Goal: Task Accomplishment & Management: Use online tool/utility

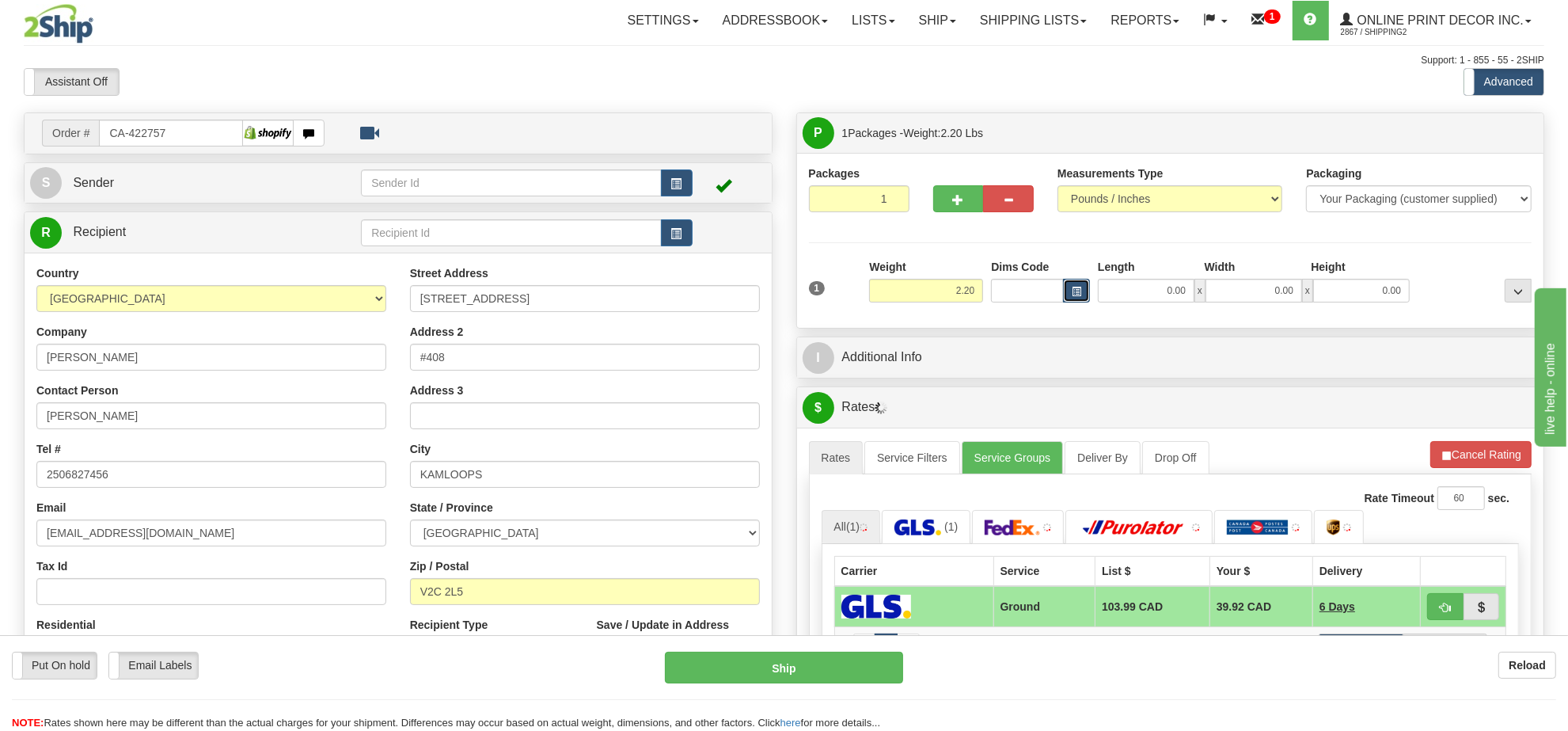
click at [1078, 293] on span "button" at bounding box center [1076, 292] width 9 height 9
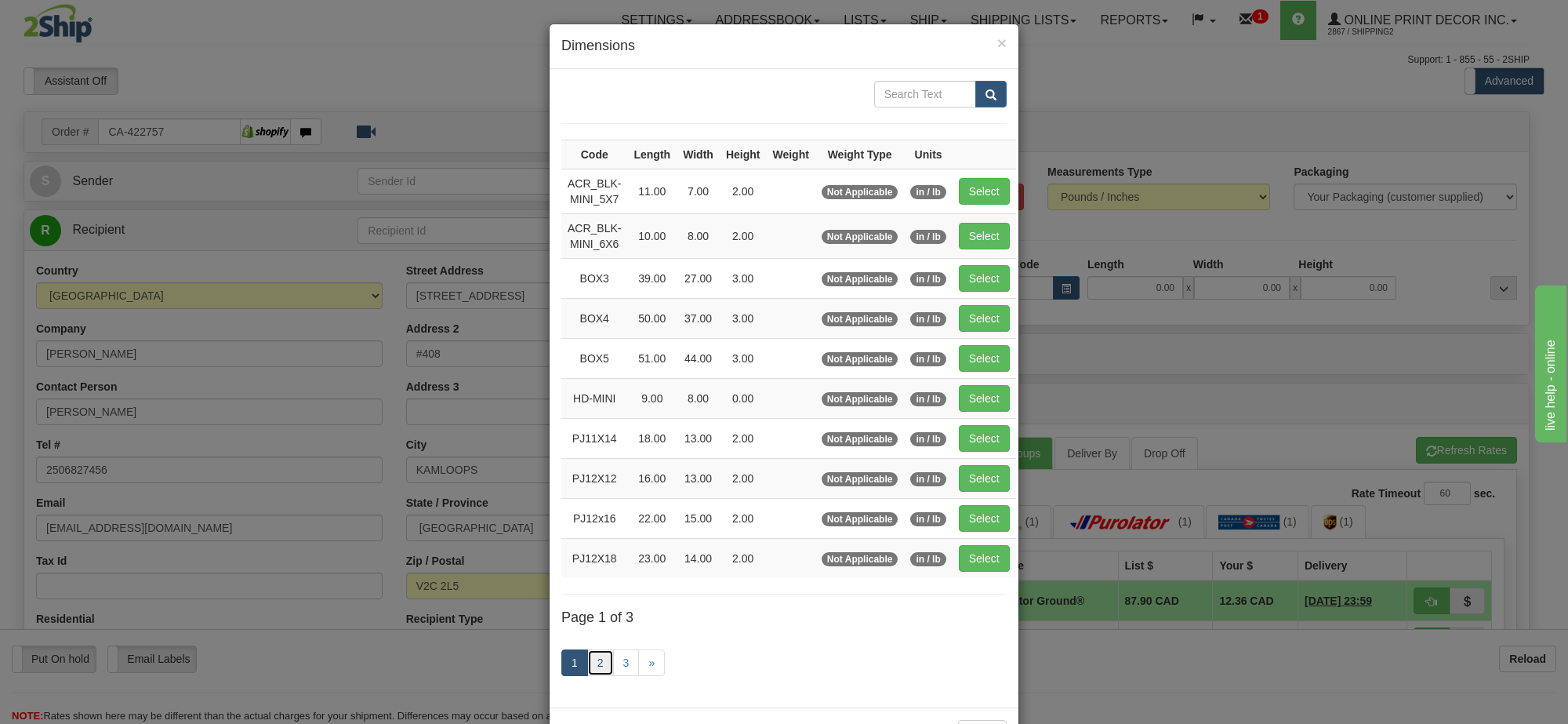
click at [590, 664] on link "2" at bounding box center [601, 663] width 27 height 27
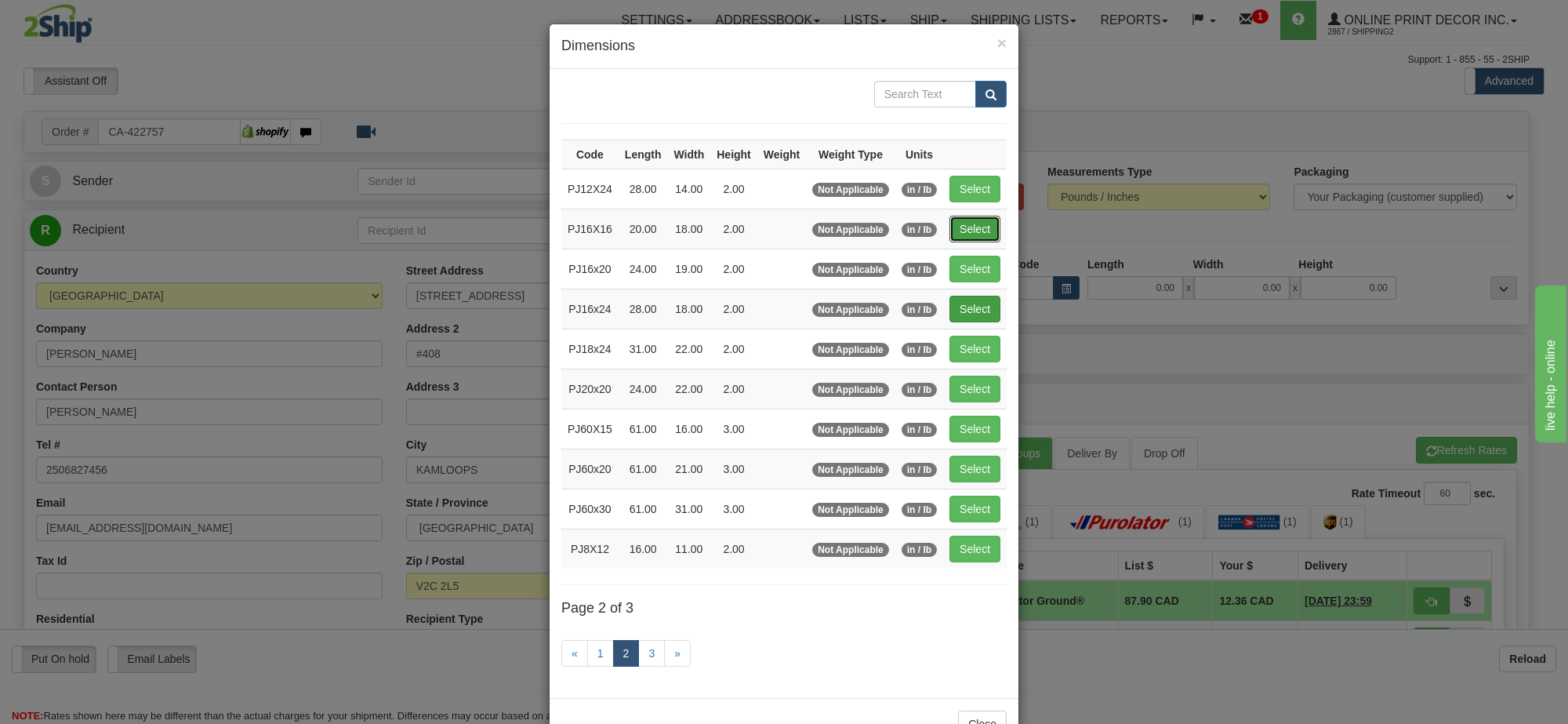
click at [982, 229] on button "Select" at bounding box center [975, 229] width 51 height 27
type input "PJ16X16"
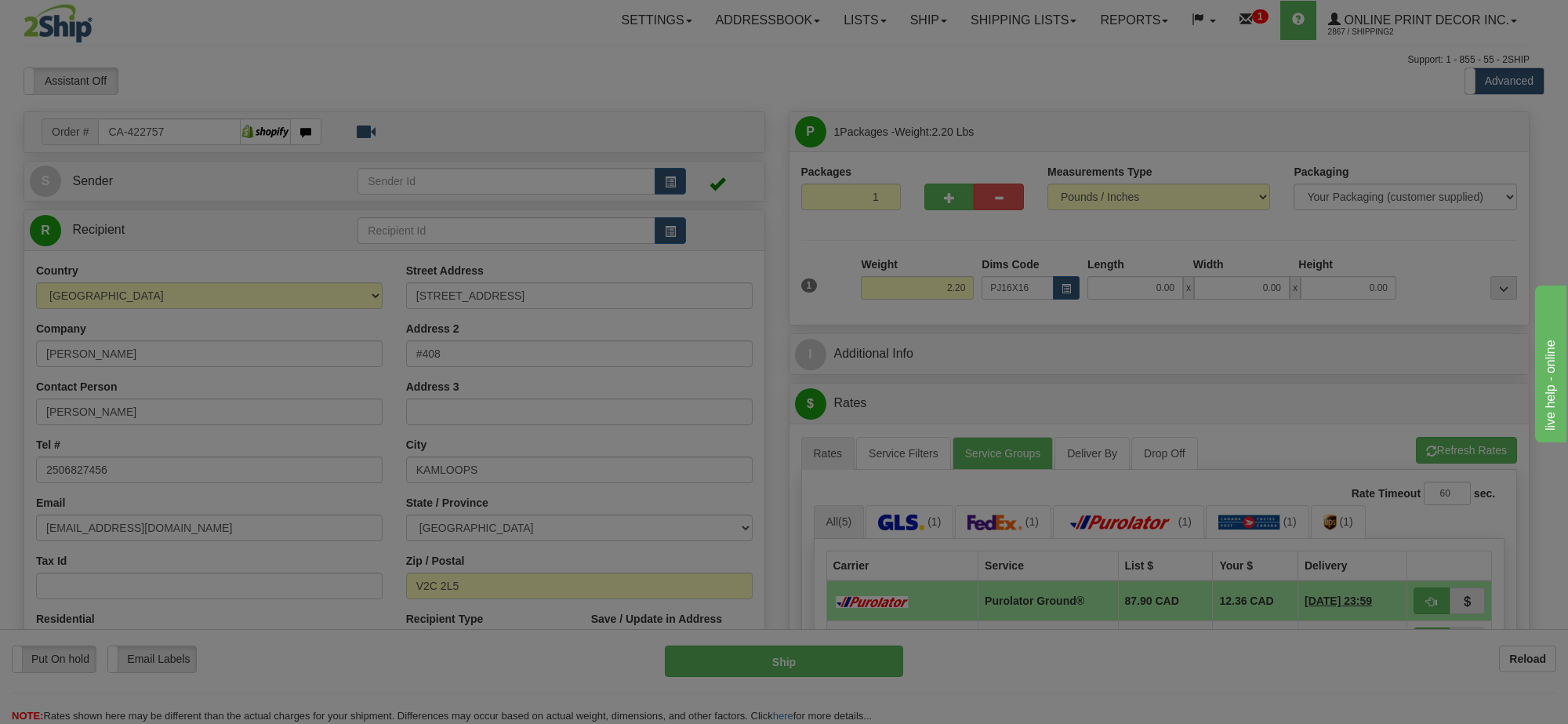
type input "20.00"
type input "18.00"
type input "2.00"
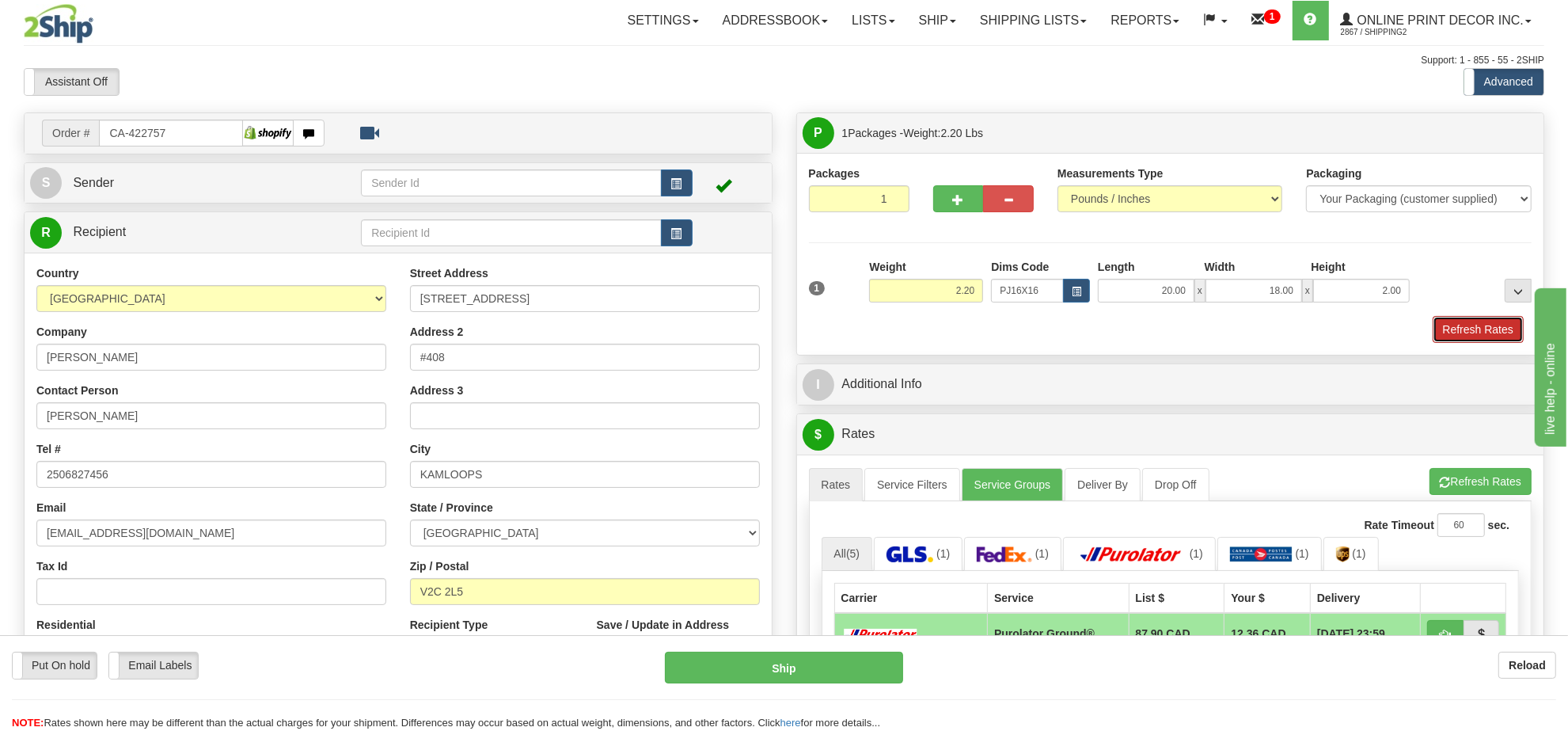
click at [1477, 323] on button "Refresh Rates" at bounding box center [1478, 330] width 91 height 27
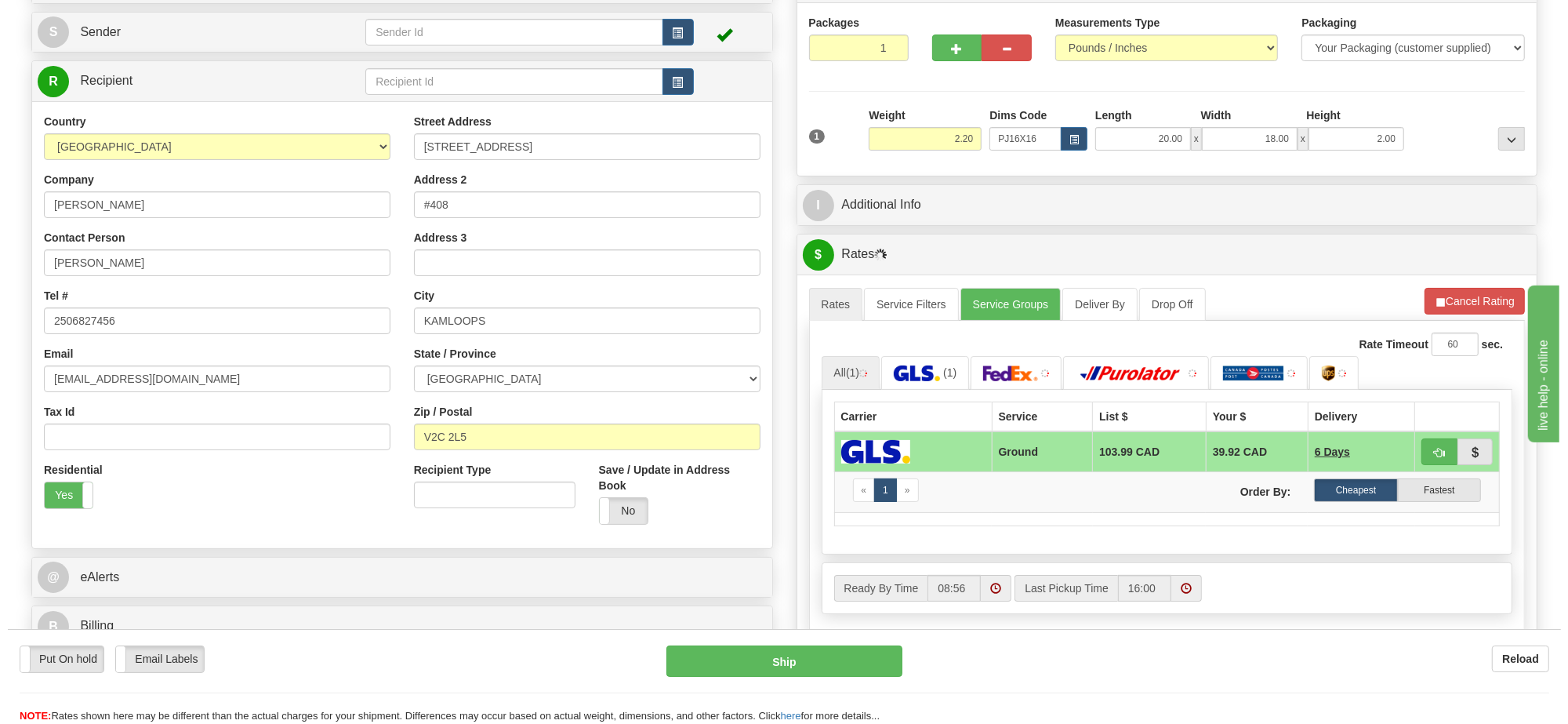
scroll to position [177, 0]
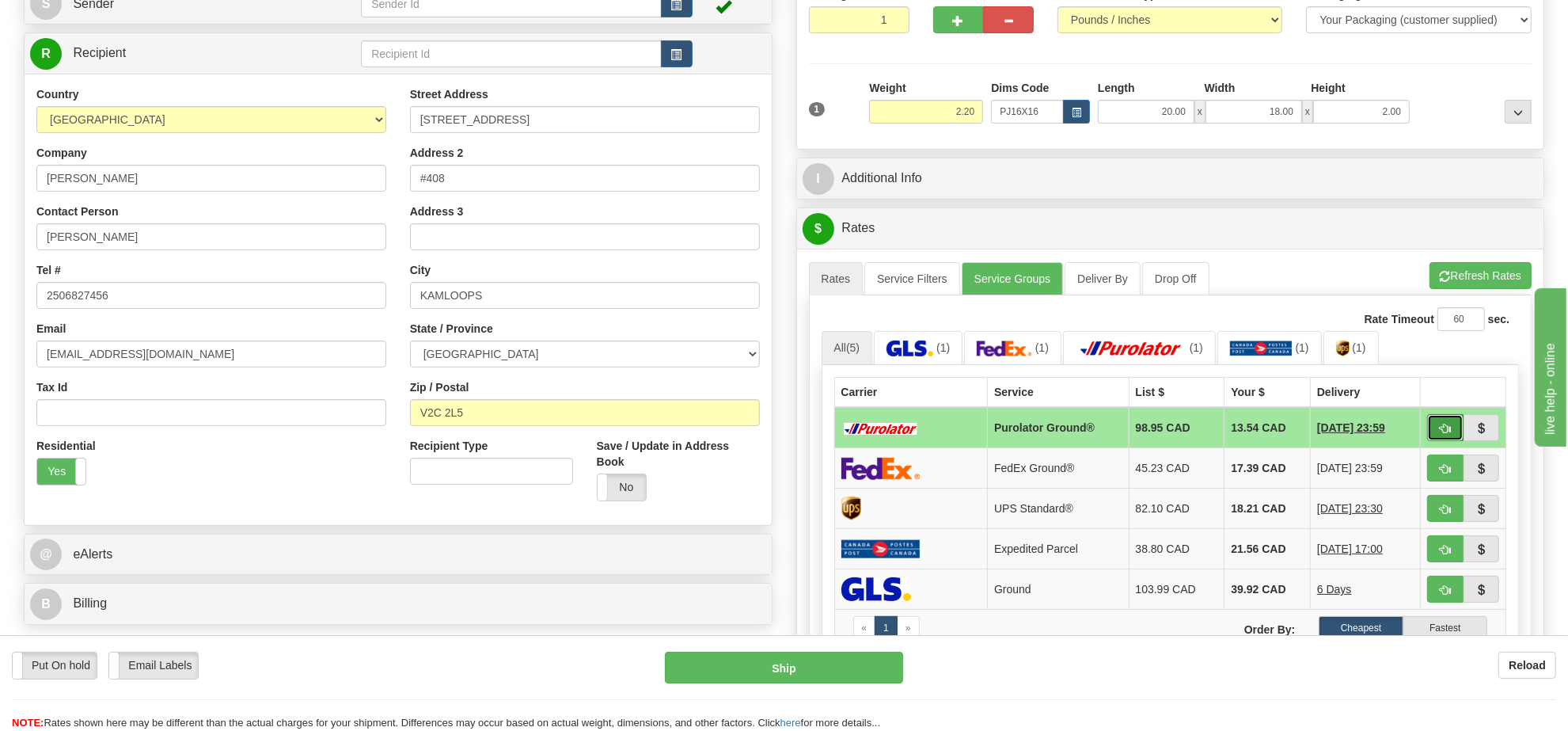
click at [1440, 432] on span "button" at bounding box center [1445, 428] width 11 height 10
type input "260"
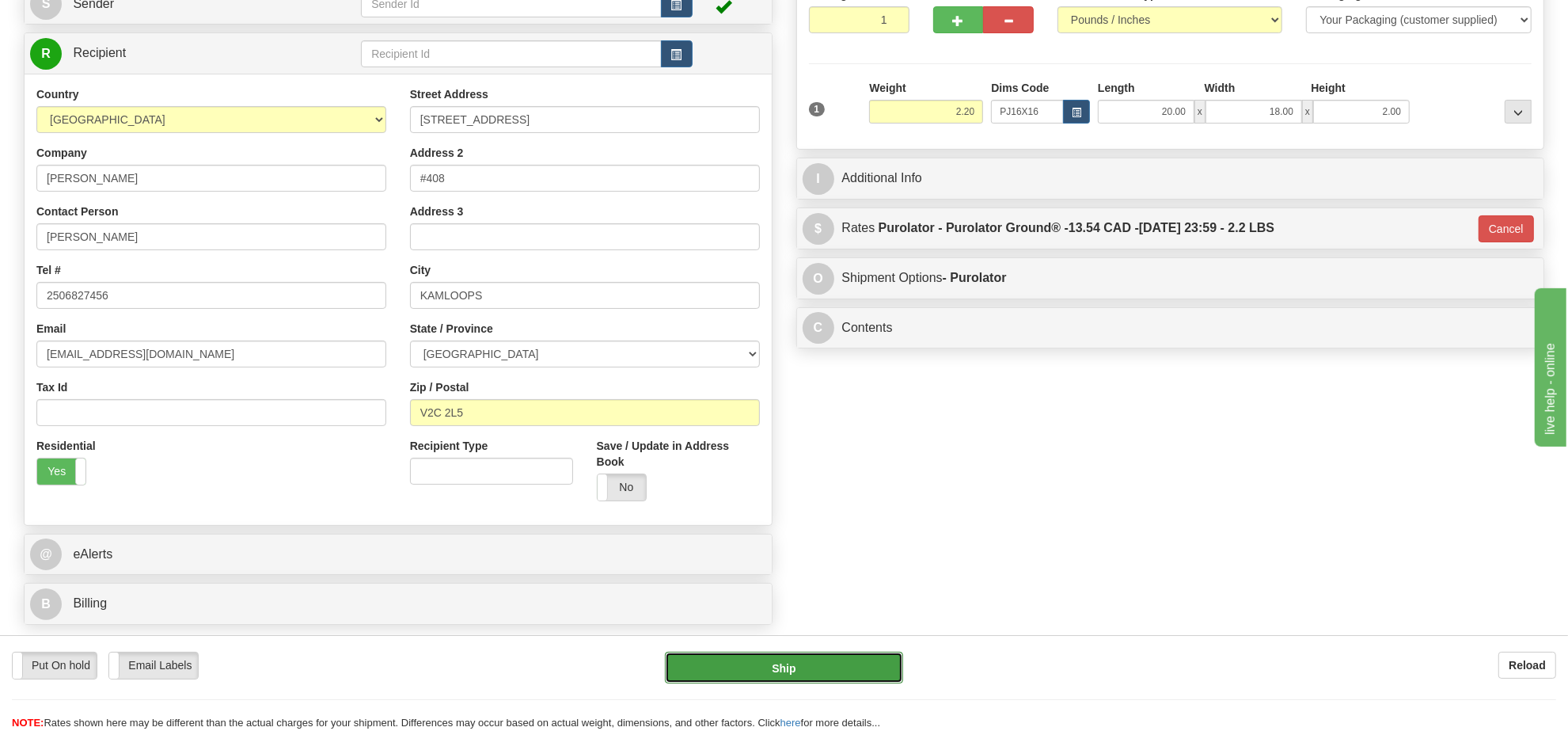
click at [841, 654] on button "Ship" at bounding box center [784, 667] width 238 height 32
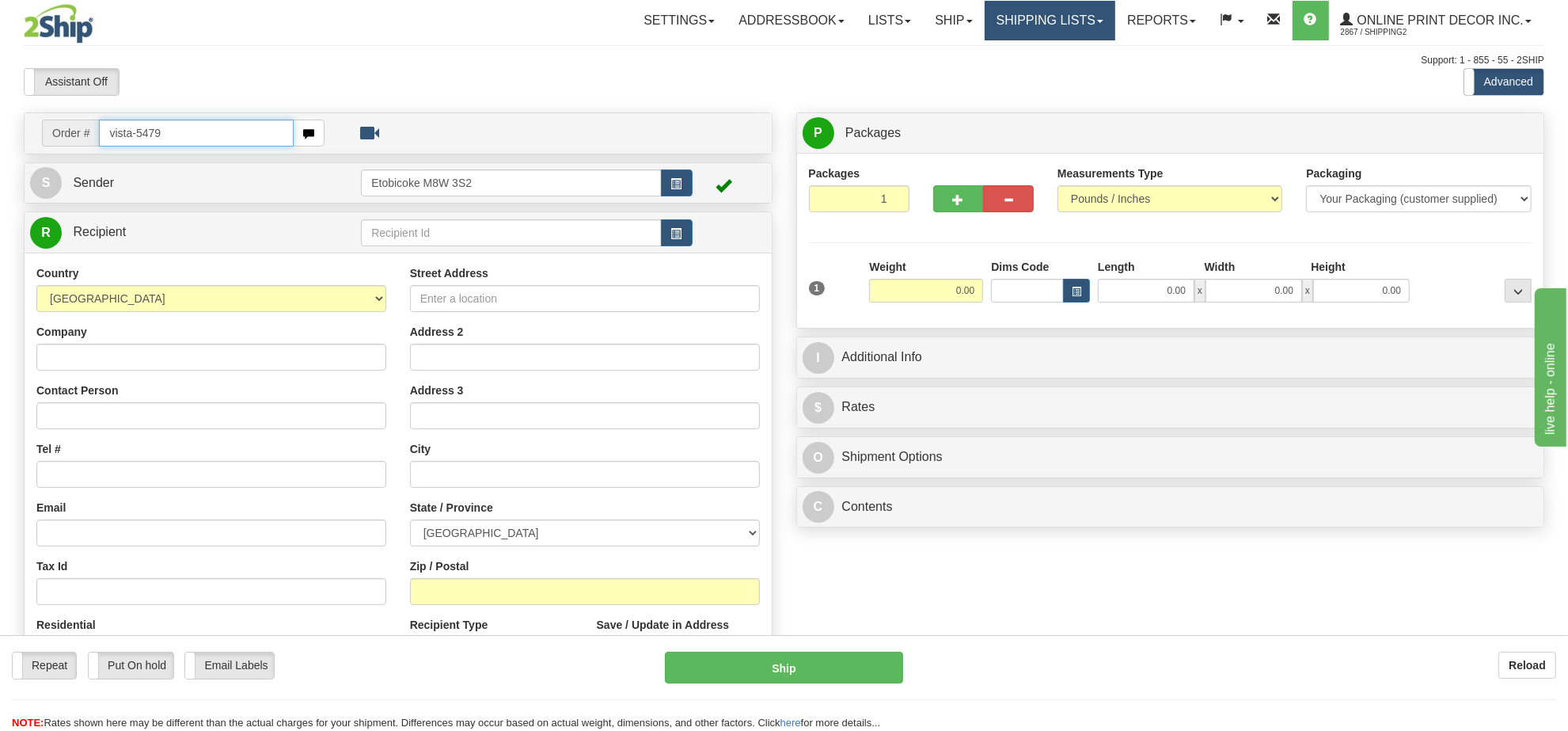
type input "vista-5479"
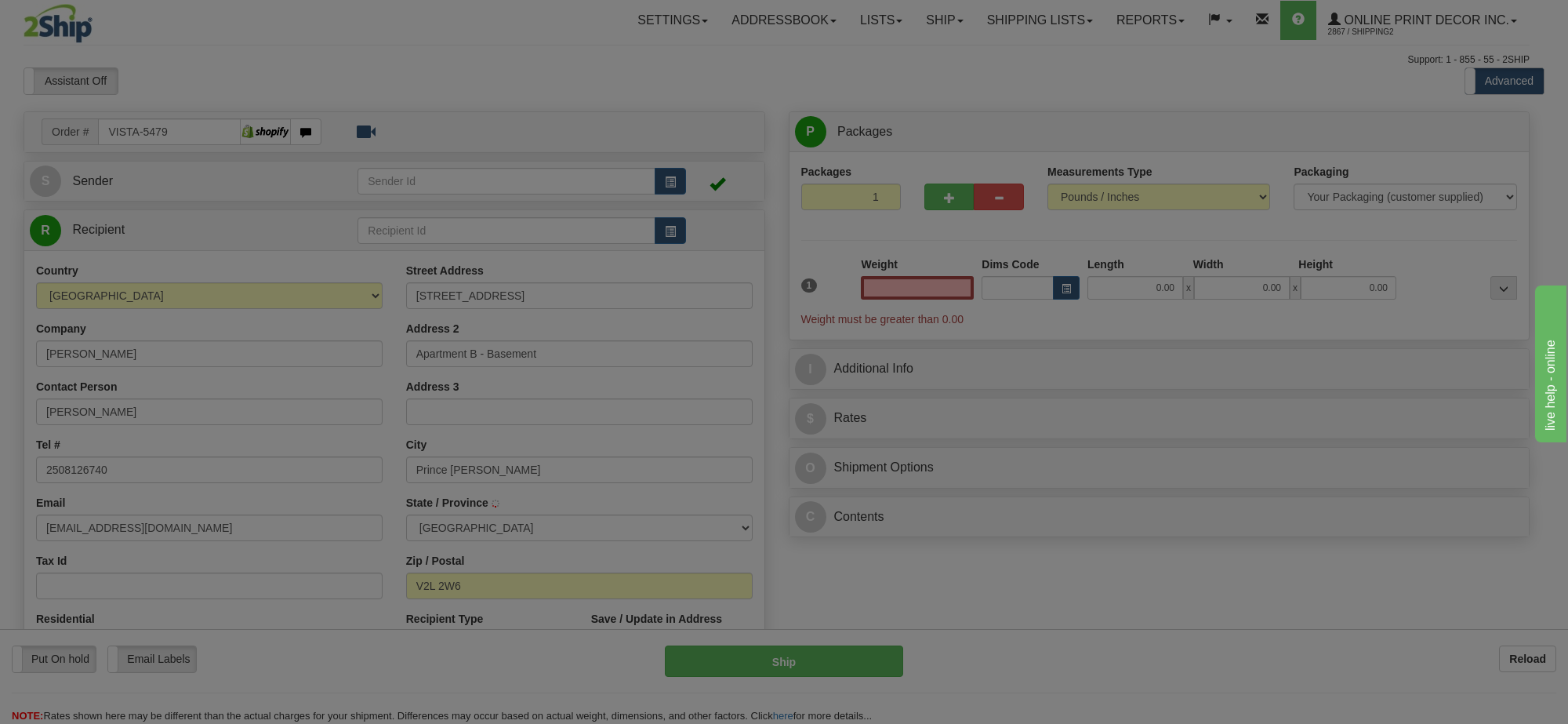
type input "PRINCE GEORGE"
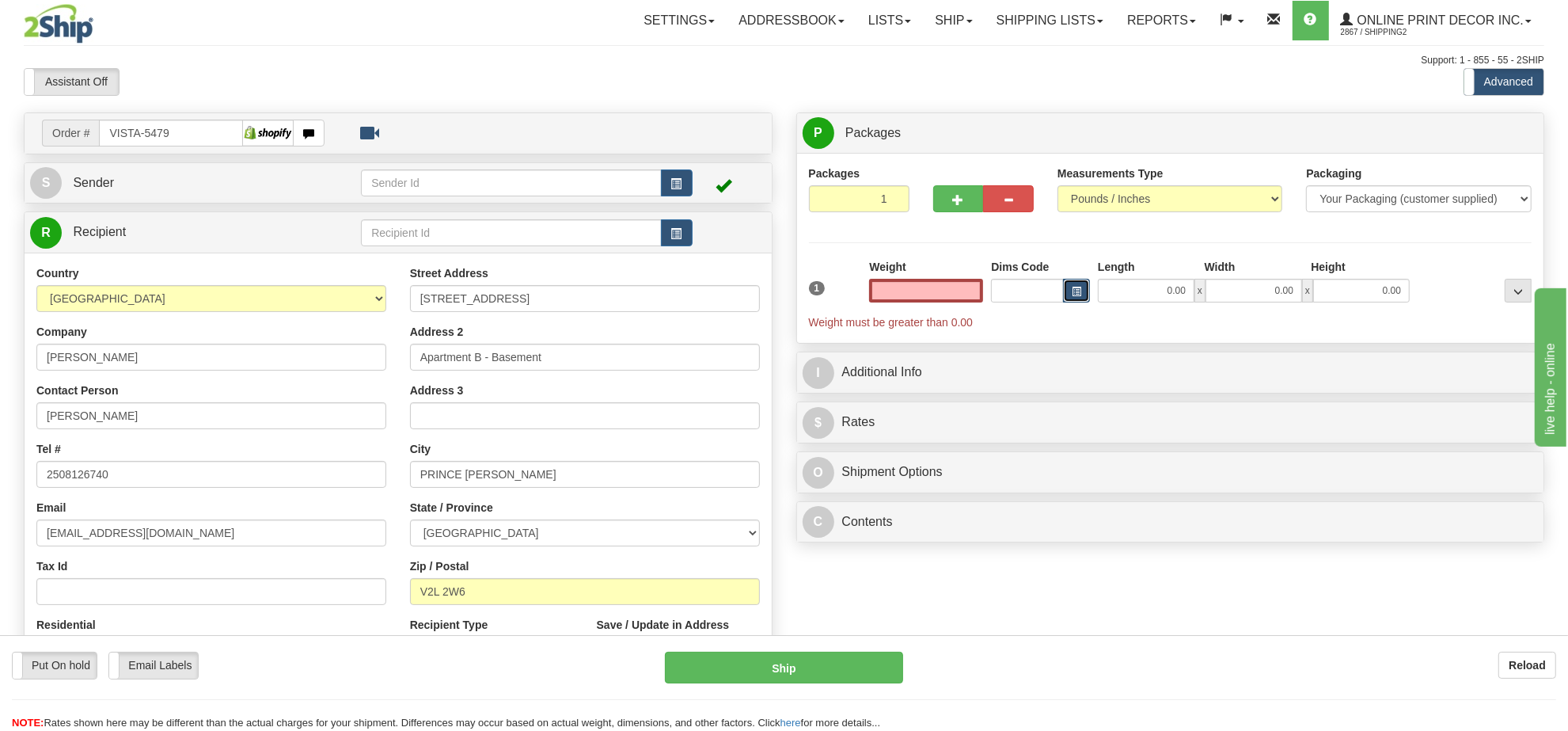
type input "0.00"
click at [1076, 293] on span "button" at bounding box center [1076, 292] width 9 height 9
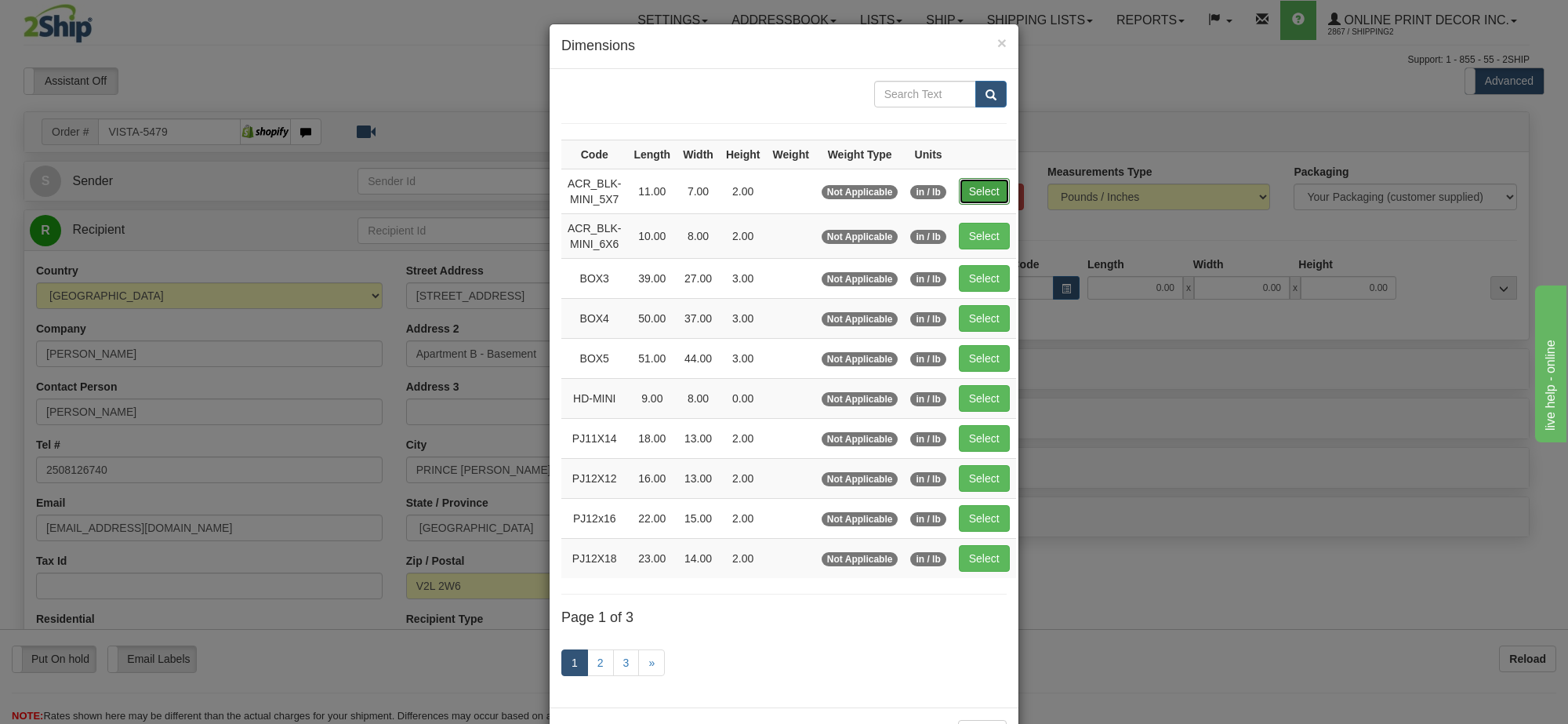
click at [990, 193] on button "Select" at bounding box center [984, 191] width 51 height 27
type input "ACR_BLK-MINI_5X7"
type input "11.00"
type input "7.00"
type input "2.00"
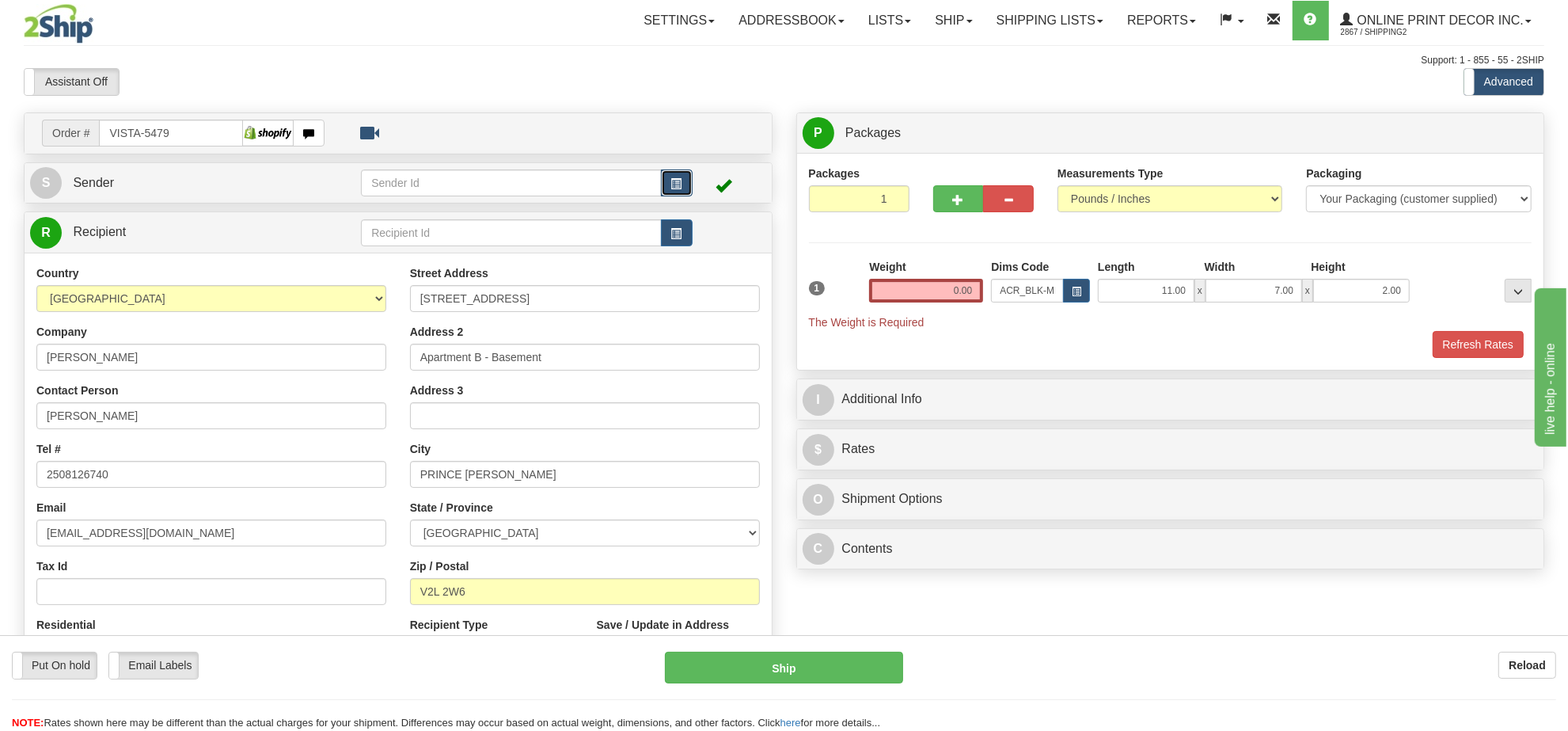
click at [679, 179] on span "button" at bounding box center [677, 183] width 11 height 10
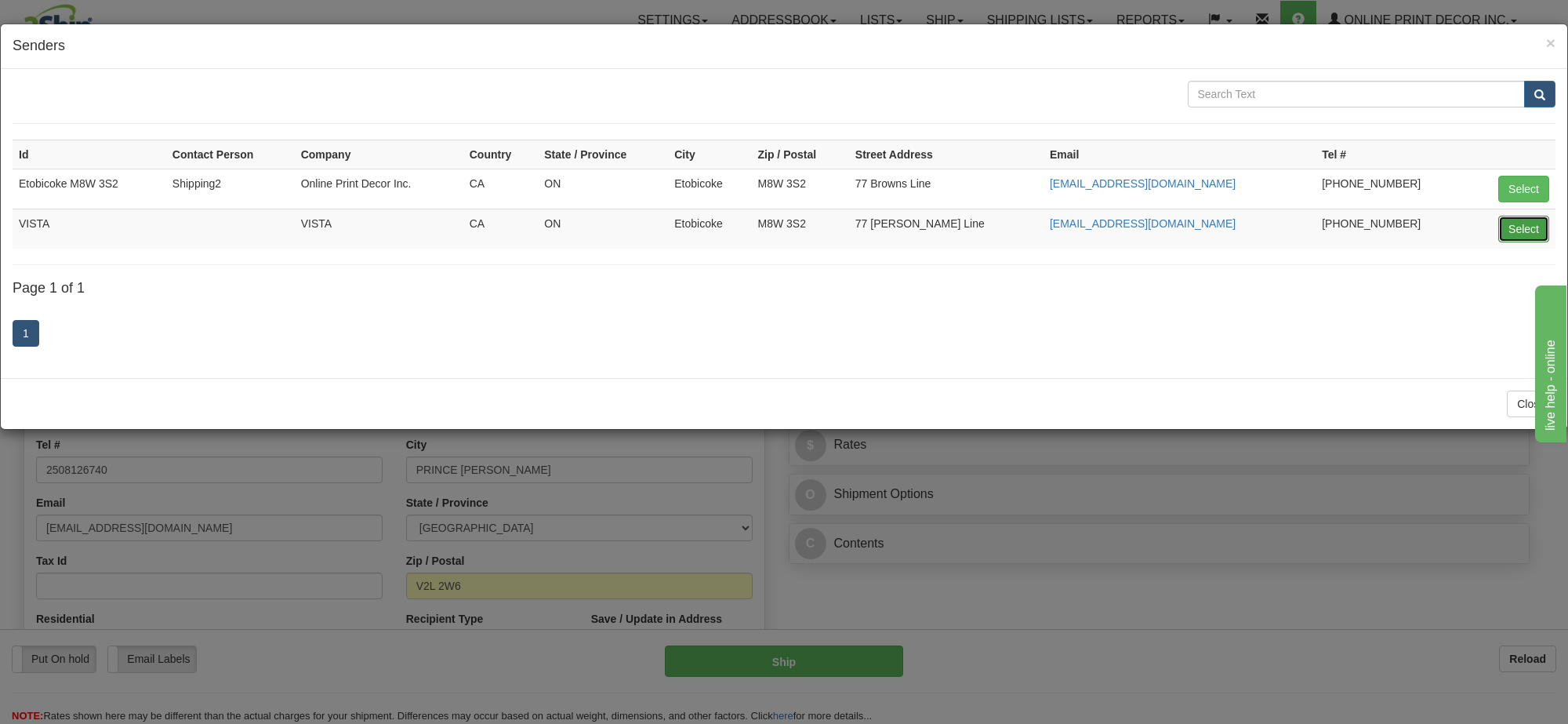
click at [1530, 224] on button "Select" at bounding box center [1524, 229] width 51 height 27
type input "VISTA"
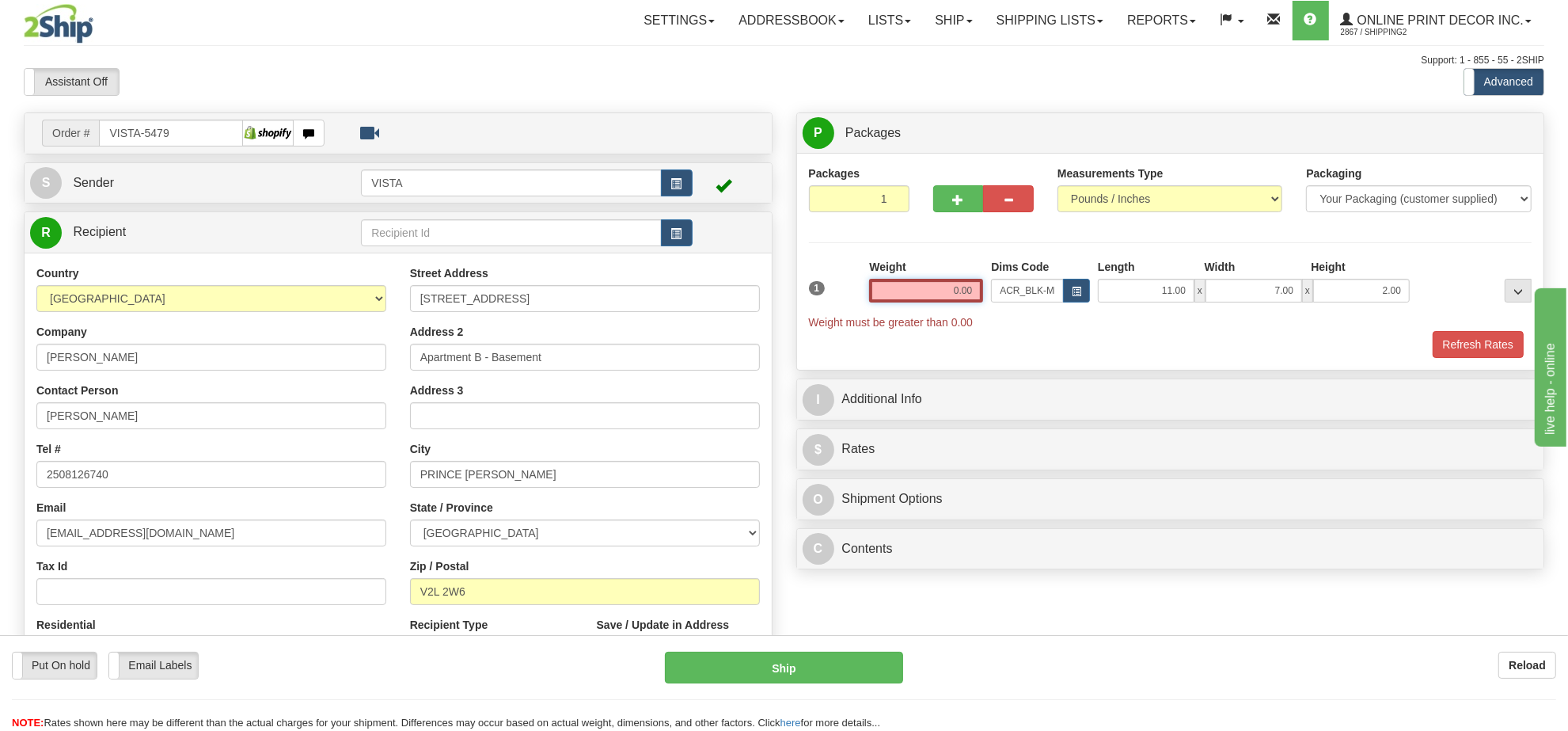
drag, startPoint x: 979, startPoint y: 286, endPoint x: 907, endPoint y: 294, distance: 72.4
click at [907, 294] on input "0.00" at bounding box center [926, 291] width 114 height 24
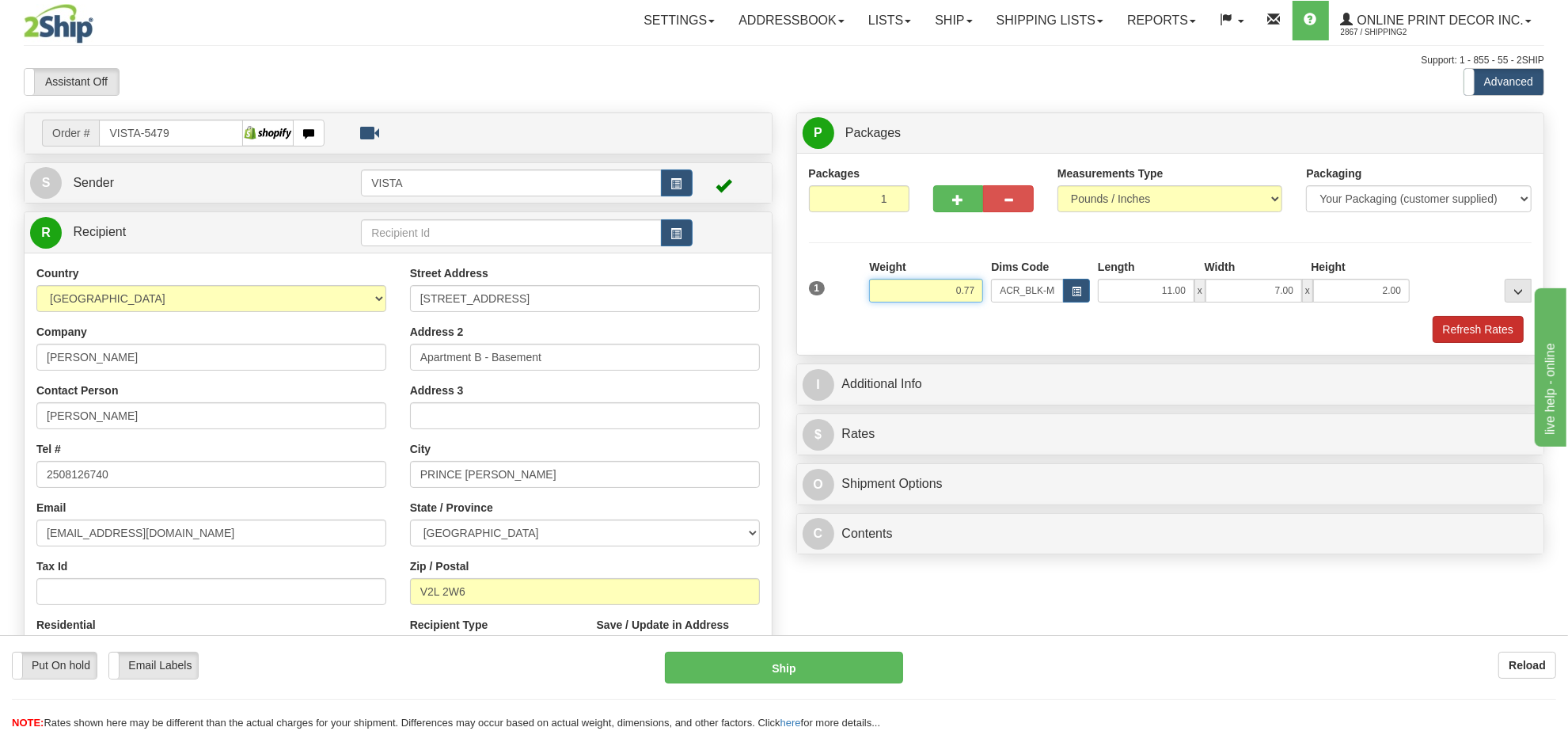
type input "0.77"
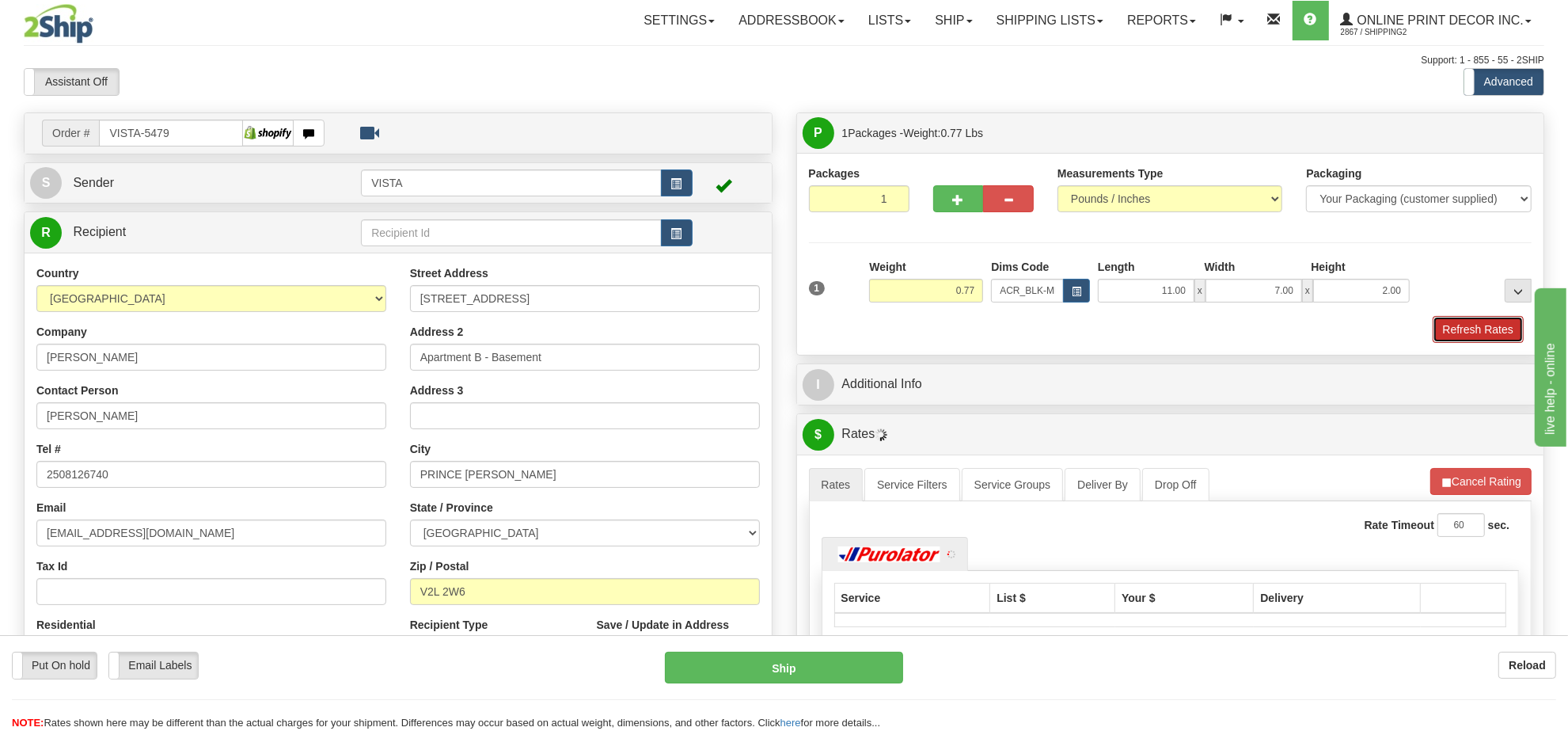
click at [1440, 328] on button "Refresh Rates" at bounding box center [1478, 330] width 91 height 27
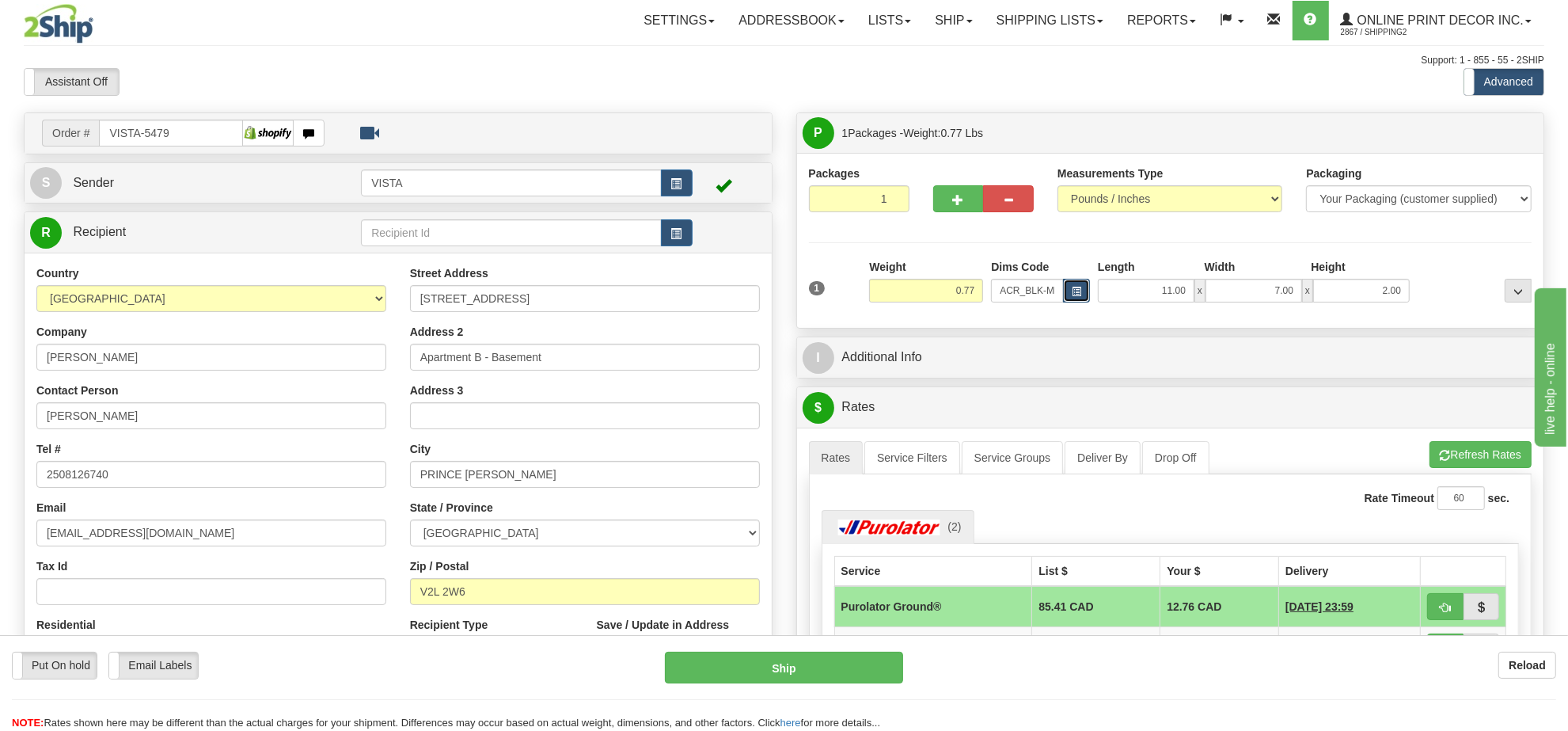
click at [1067, 294] on button "button" at bounding box center [1077, 291] width 27 height 24
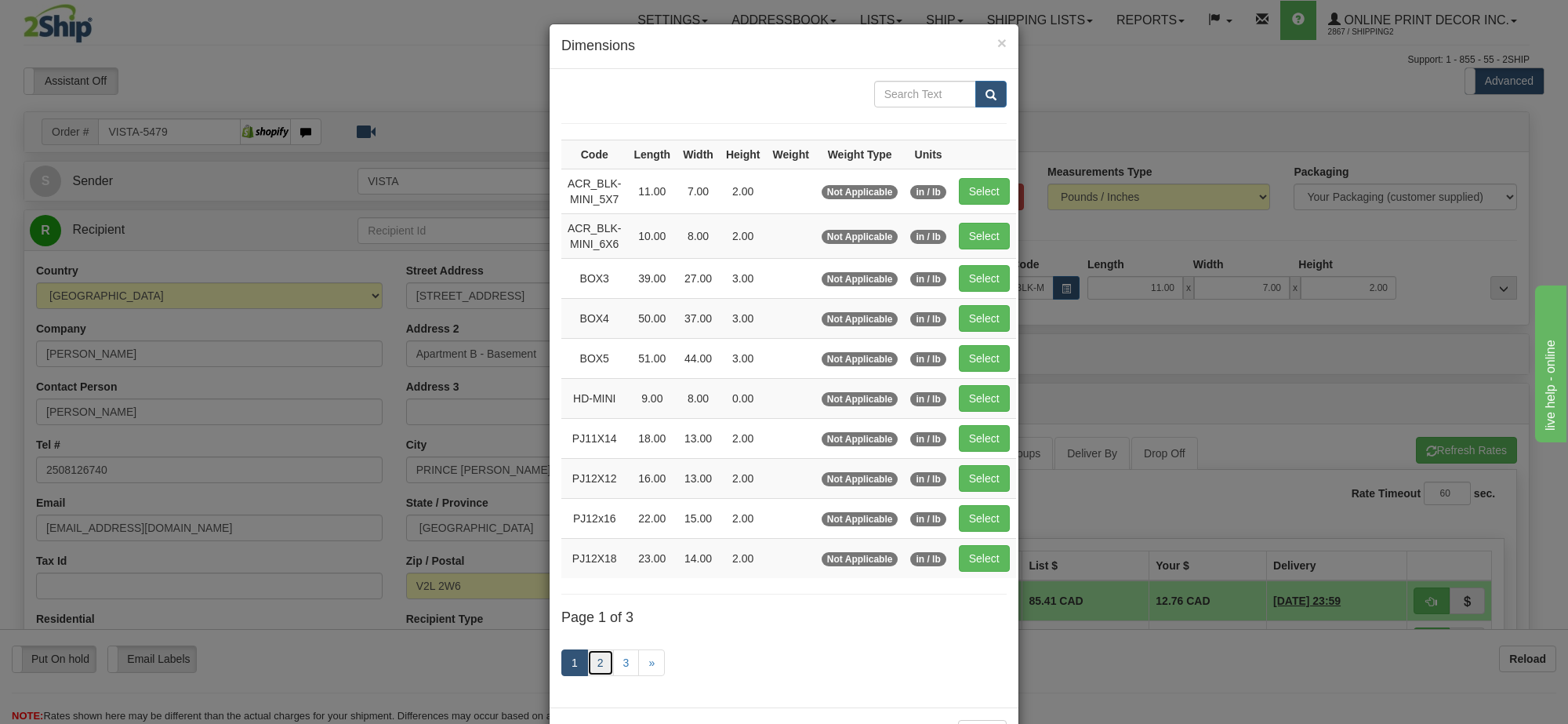
click at [589, 663] on link "2" at bounding box center [601, 663] width 27 height 27
click at [588, 669] on link "2" at bounding box center [601, 663] width 27 height 27
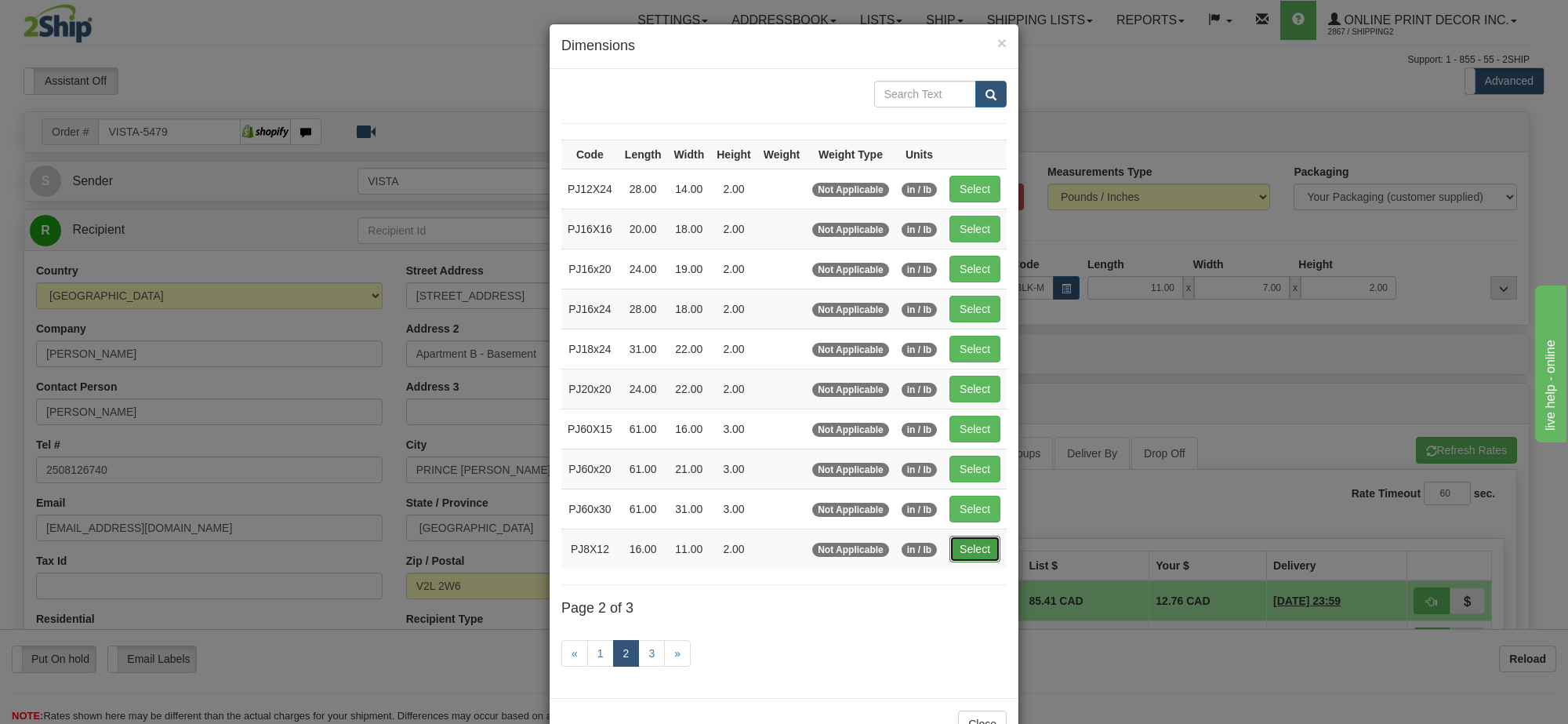
click at [975, 554] on button "Select" at bounding box center [975, 549] width 51 height 27
type input "PJ8X12"
type input "16.00"
type input "11.00"
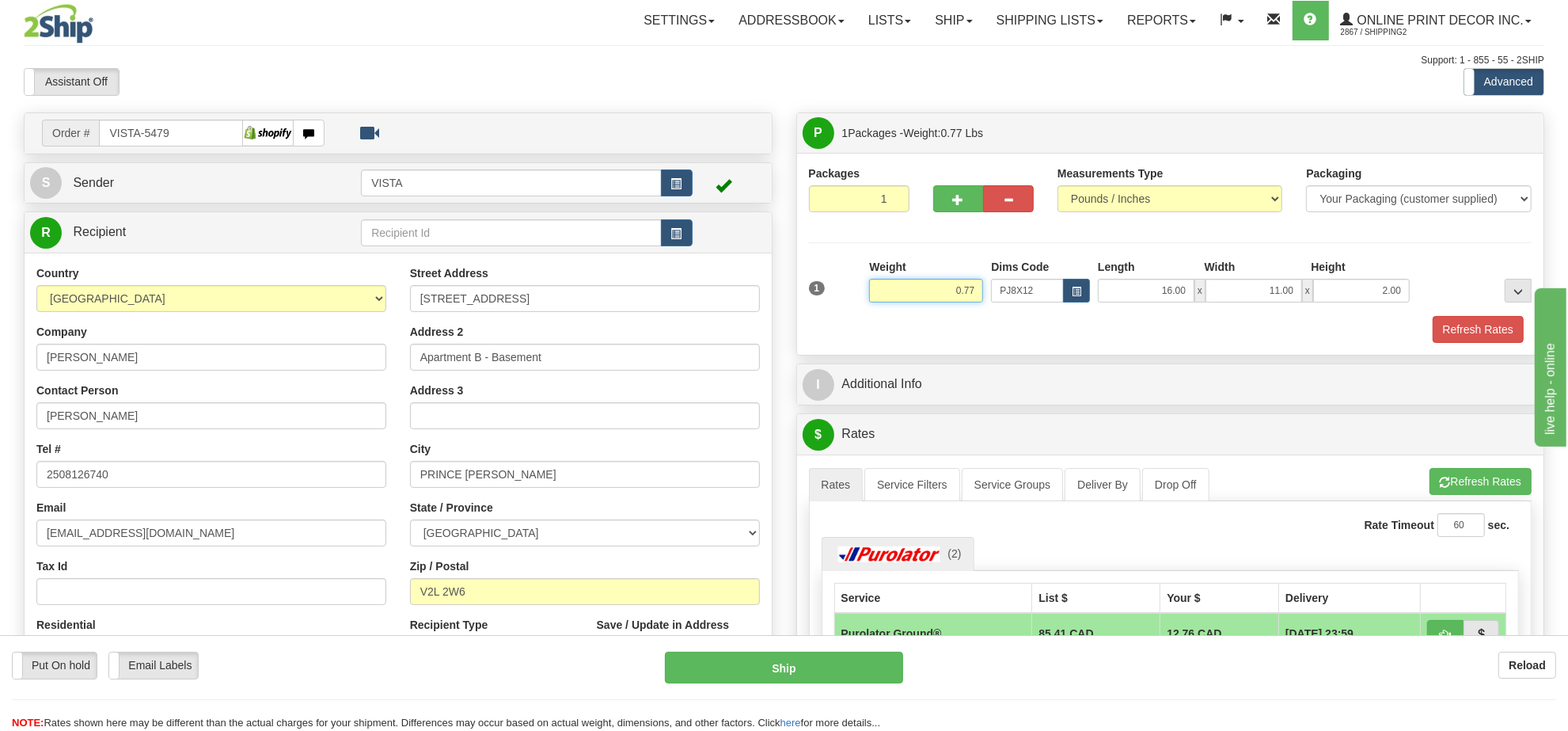
drag, startPoint x: 975, startPoint y: 286, endPoint x: 848, endPoint y: 311, distance: 129.4
click at [849, 311] on div "1 Weight 0.77 Dims Code x x" at bounding box center [1170, 287] width 732 height 57
click button "Delete" at bounding box center [0, 0] width 0 height 0
type input "2.00"
click at [1447, 329] on button "Refresh Rates" at bounding box center [1478, 330] width 91 height 27
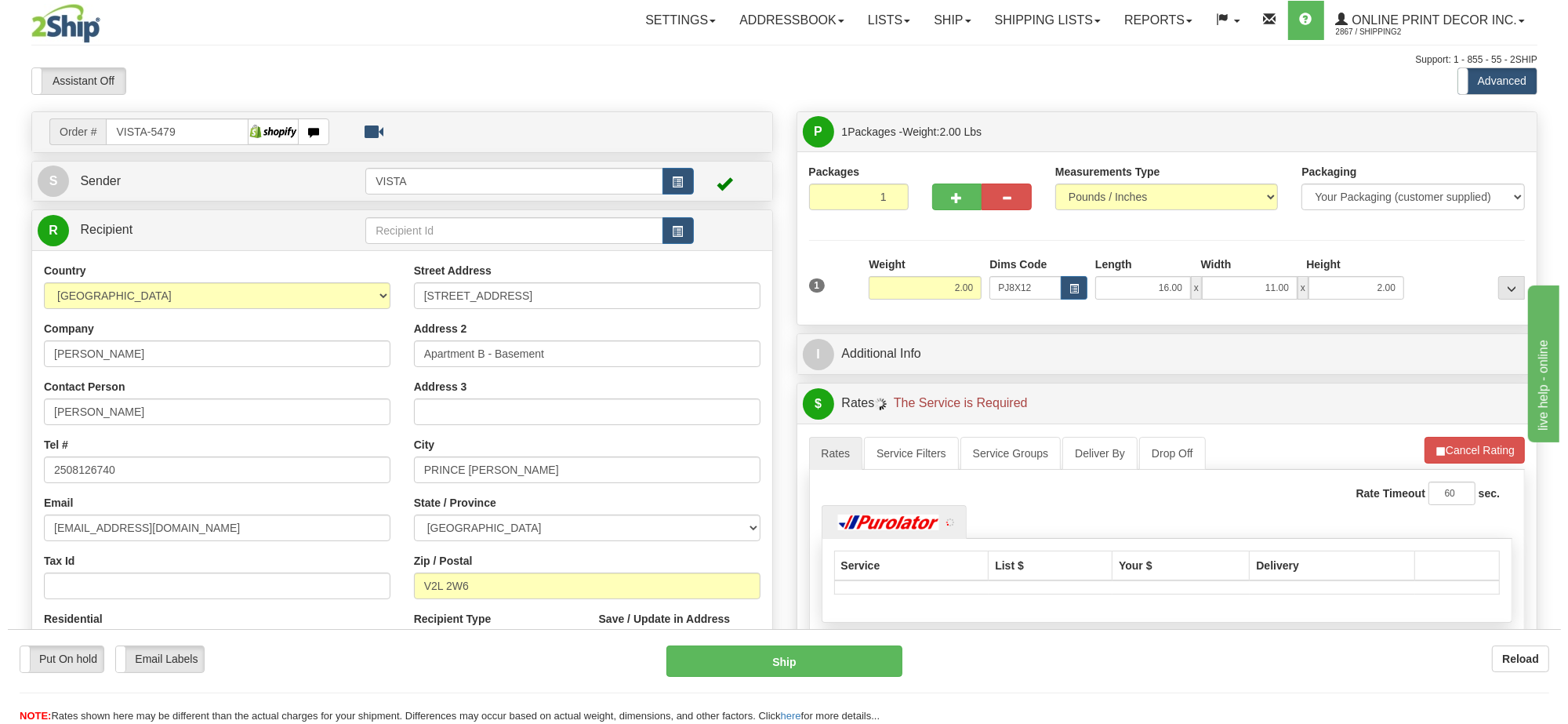
scroll to position [196, 0]
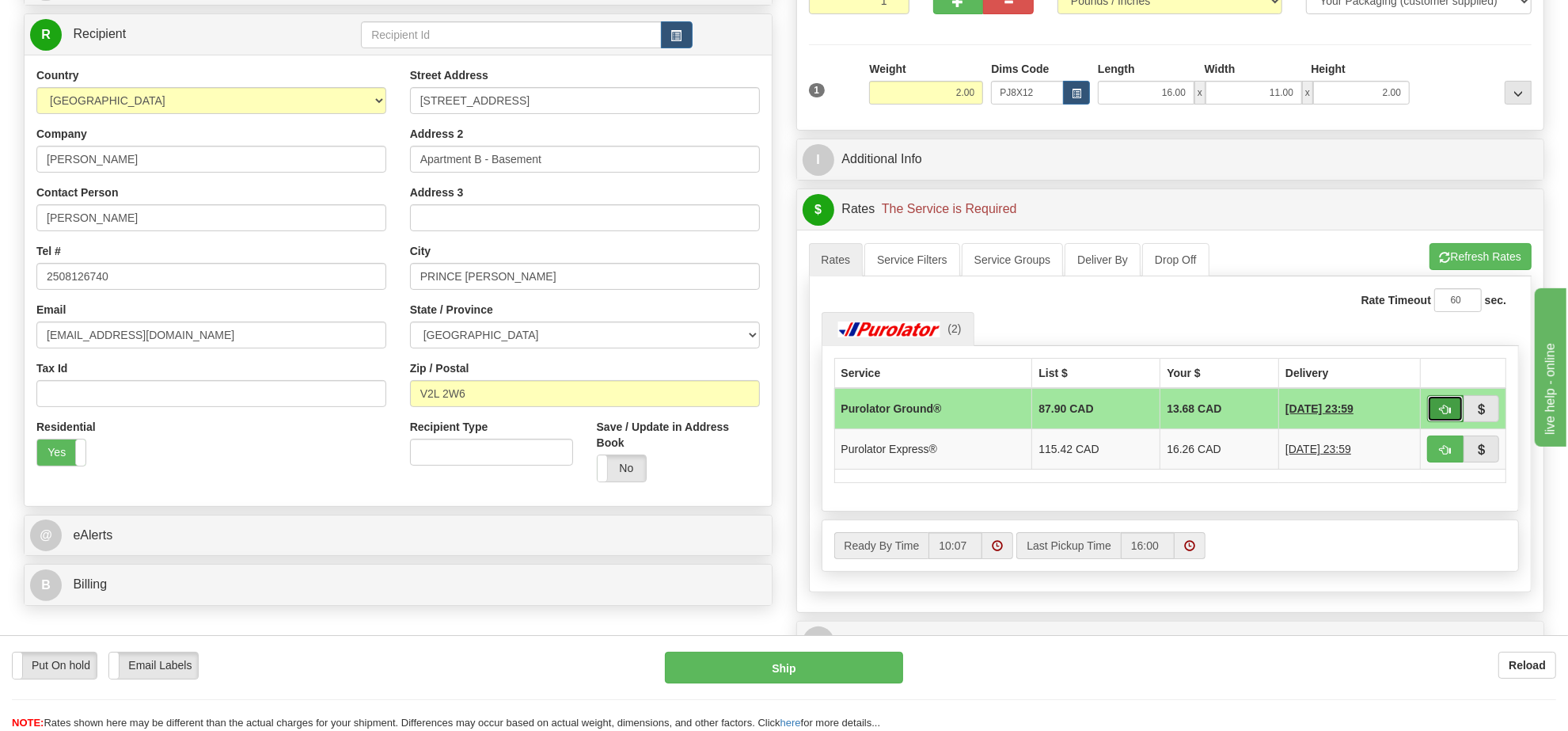
click at [1440, 415] on span "button" at bounding box center [1445, 409] width 11 height 10
type input "260"
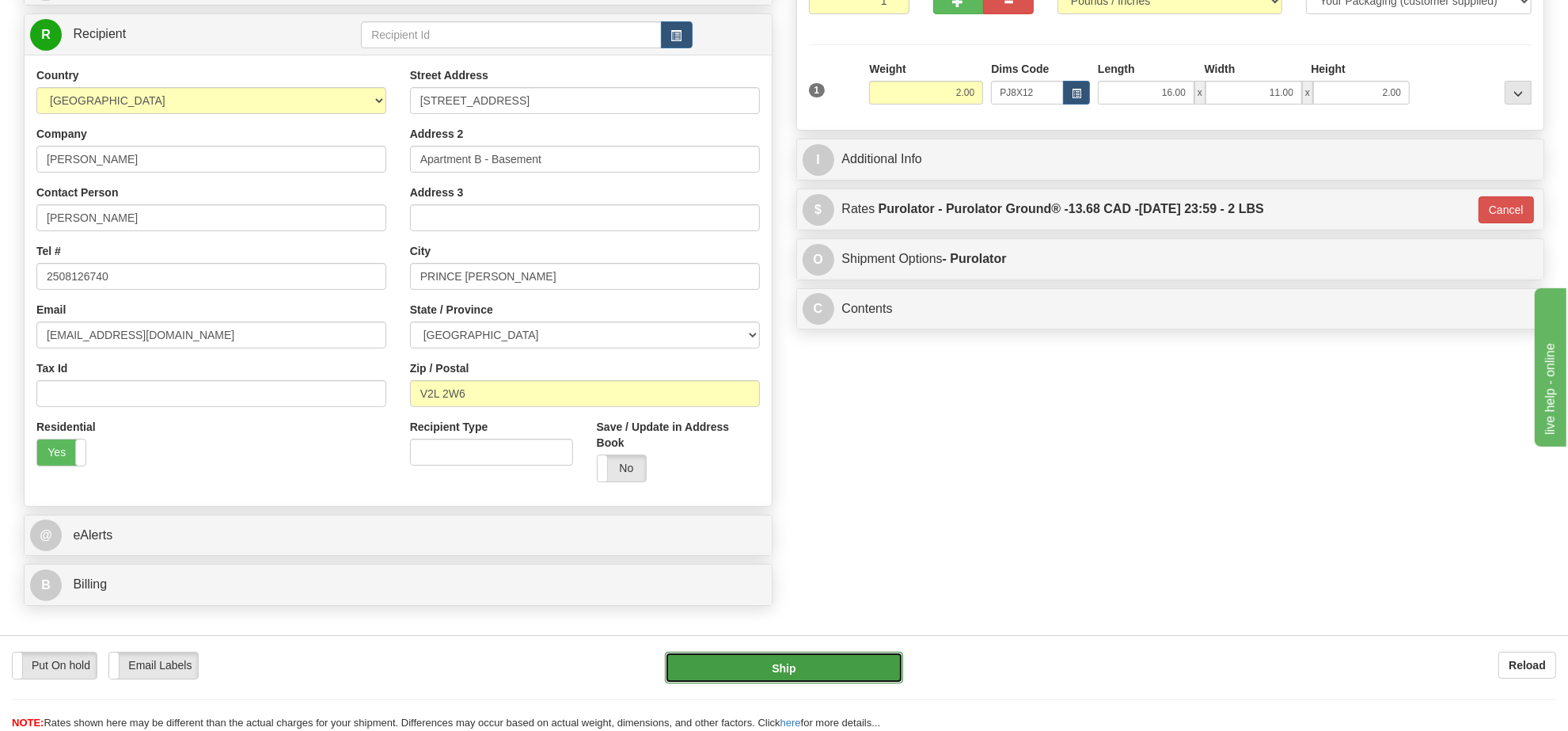
click at [831, 672] on button "Ship" at bounding box center [784, 667] width 238 height 32
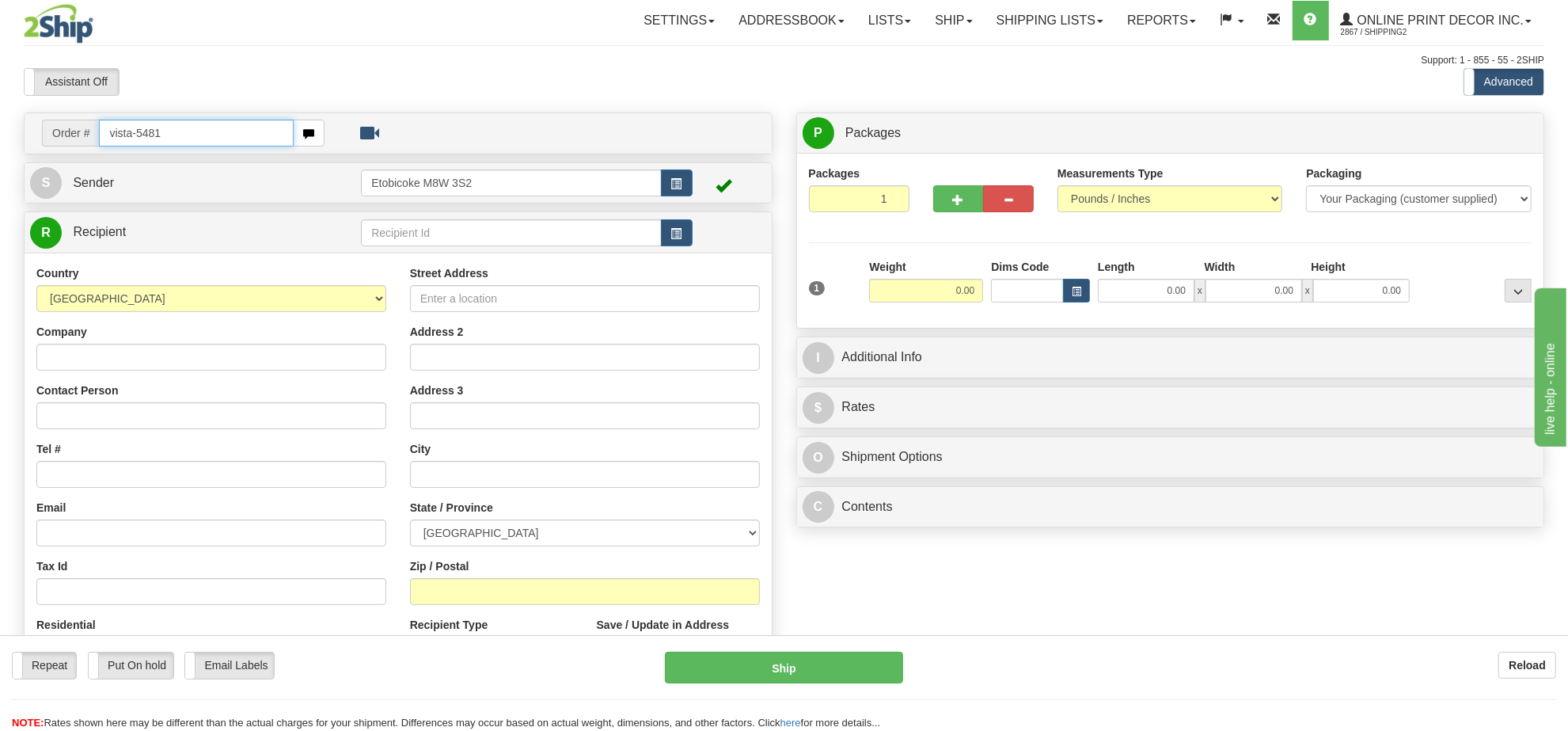
type input "vista-5481"
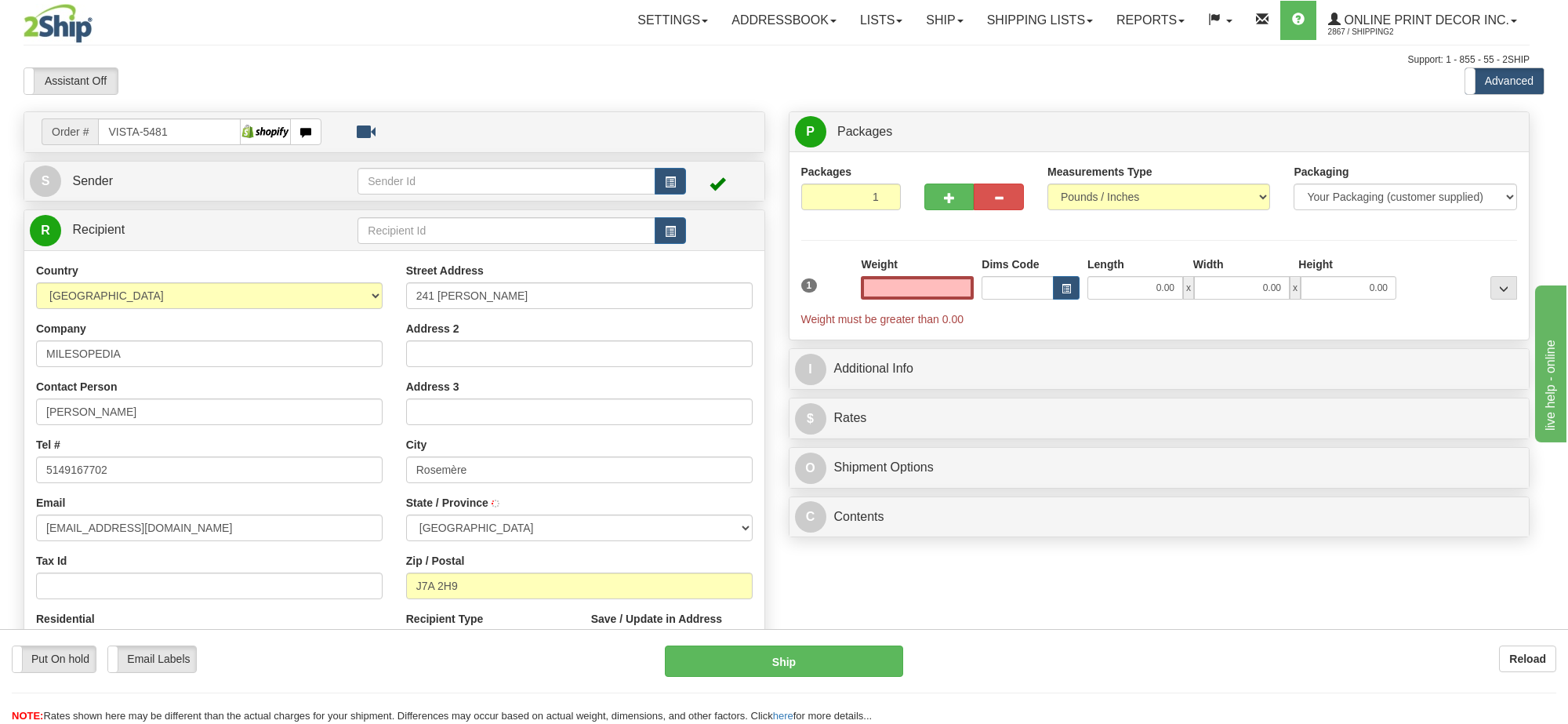
type input "ROSEMERE"
type input "0.00"
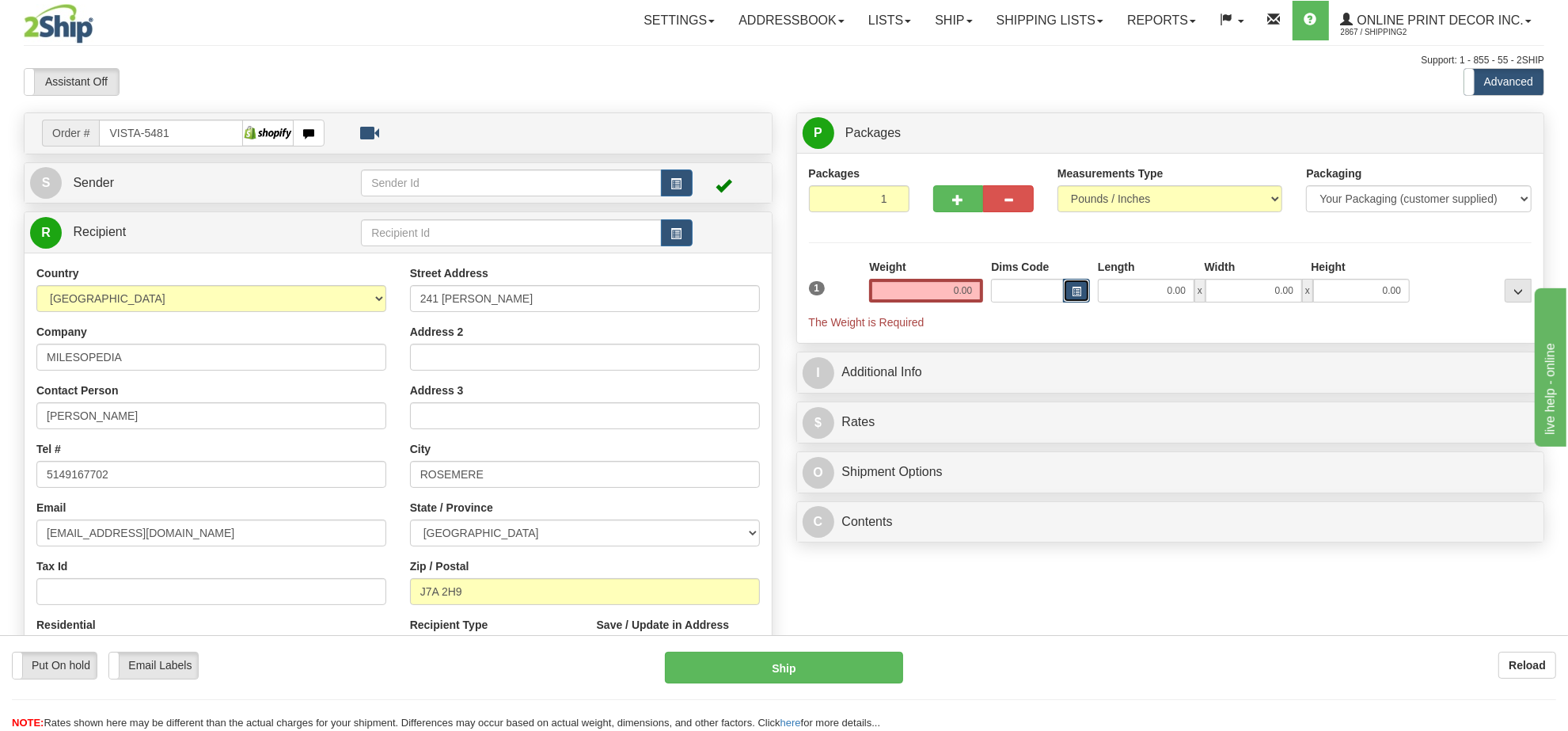
click at [1077, 295] on span "button" at bounding box center [1076, 292] width 9 height 9
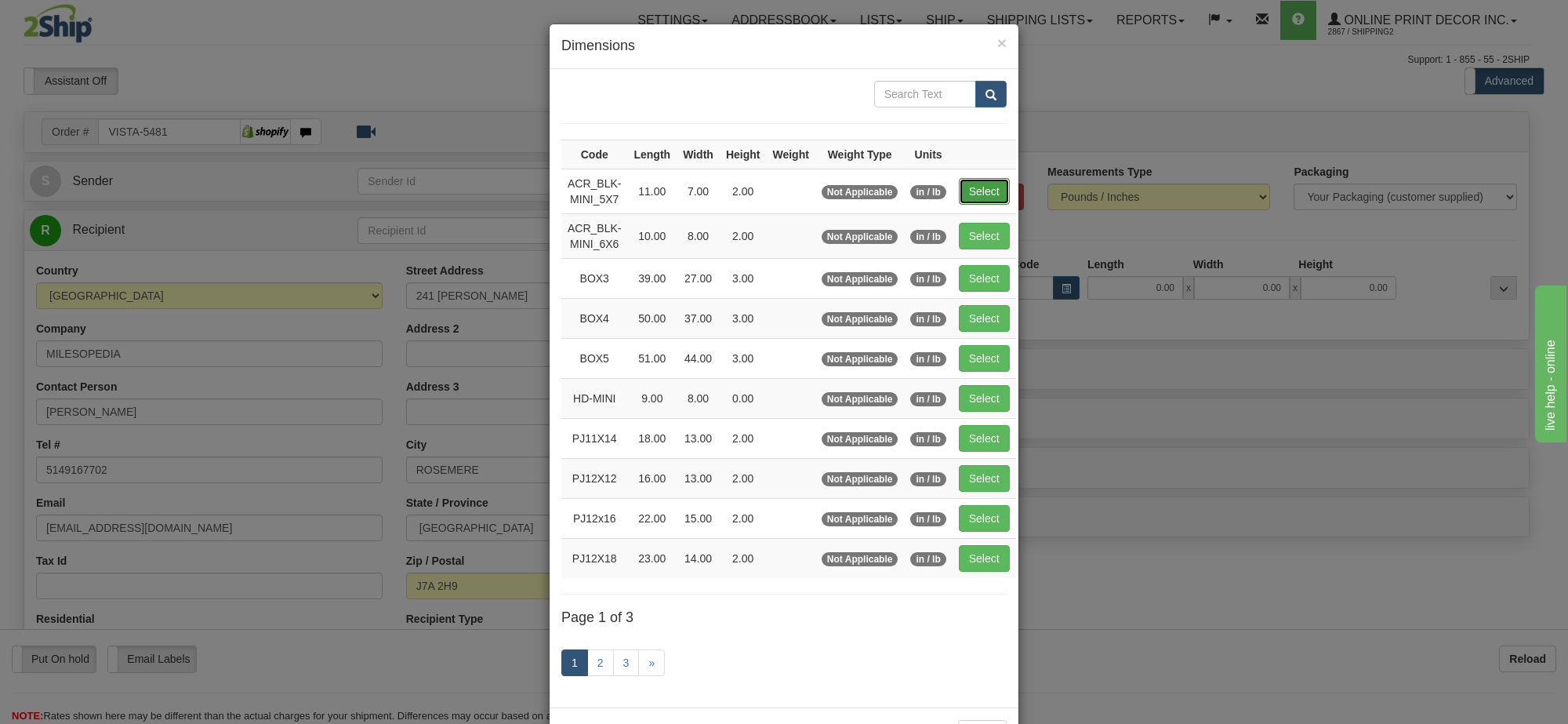
click at [970, 194] on button "Select" at bounding box center [984, 191] width 51 height 27
type input "ACR_BLK-MINI_5X7"
type input "11.00"
type input "7.00"
type input "2.00"
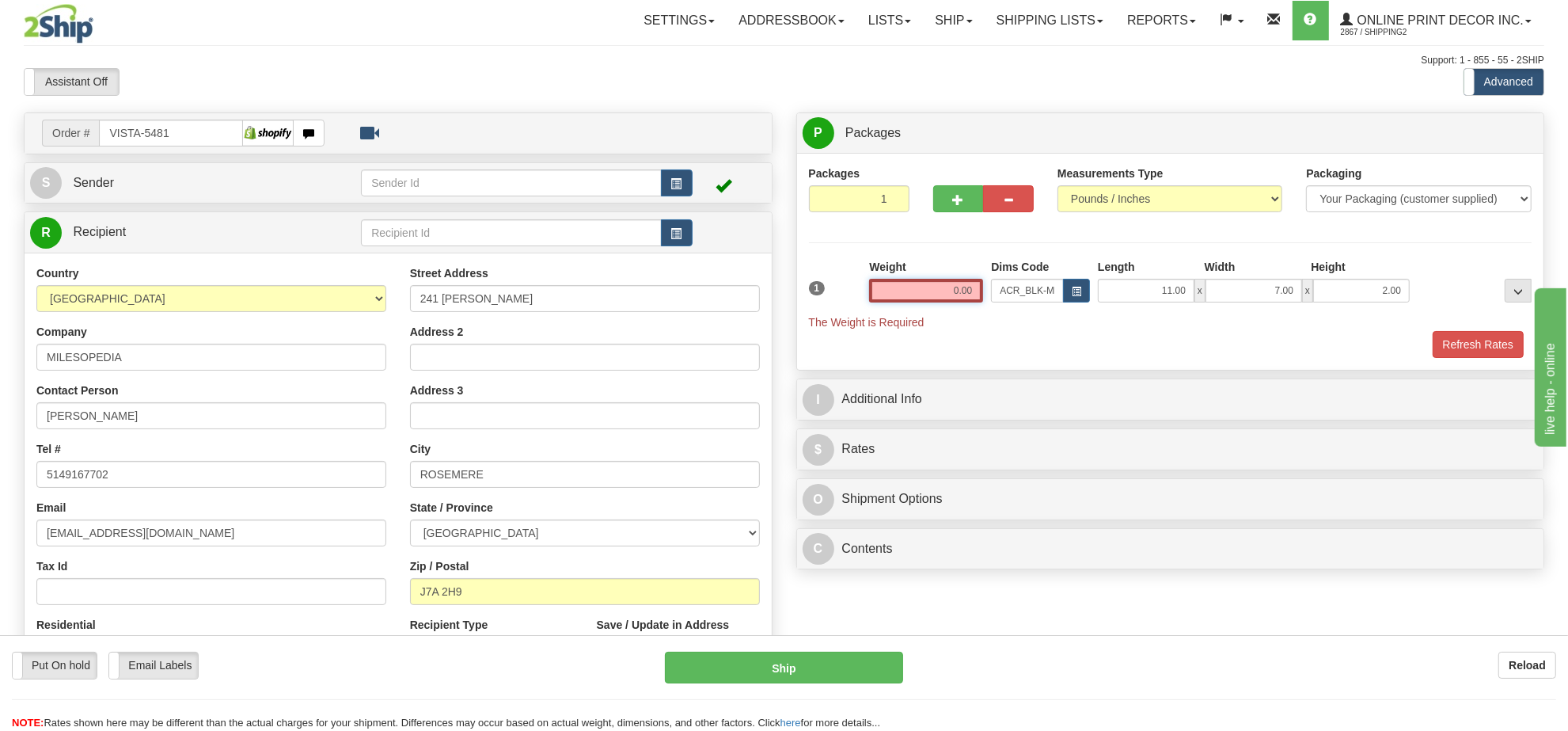
drag, startPoint x: 956, startPoint y: 290, endPoint x: 903, endPoint y: 290, distance: 53.0
click at [903, 290] on input "0.00" at bounding box center [926, 291] width 114 height 24
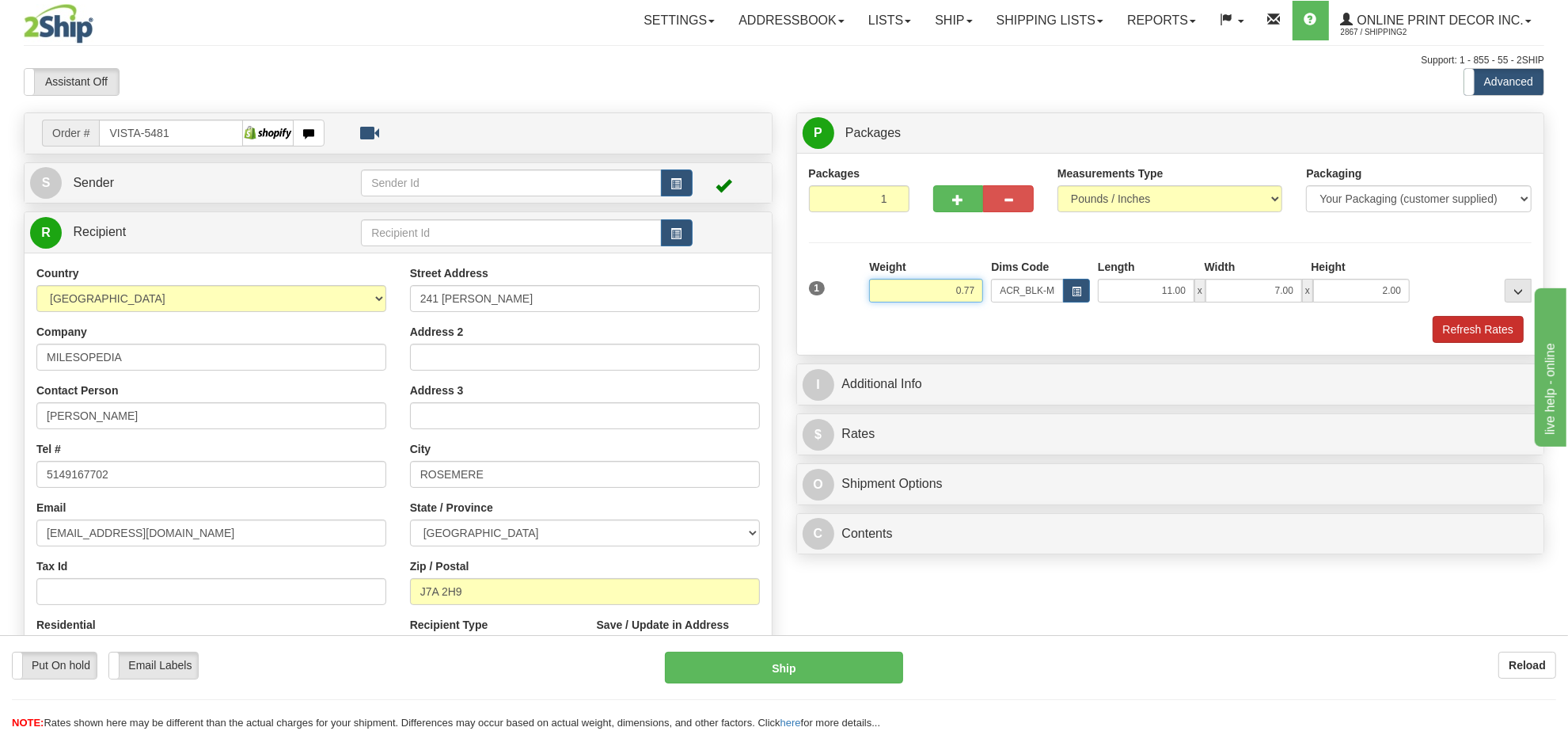
type input "0.77"
click at [1492, 333] on button "Refresh Rates" at bounding box center [1478, 330] width 91 height 27
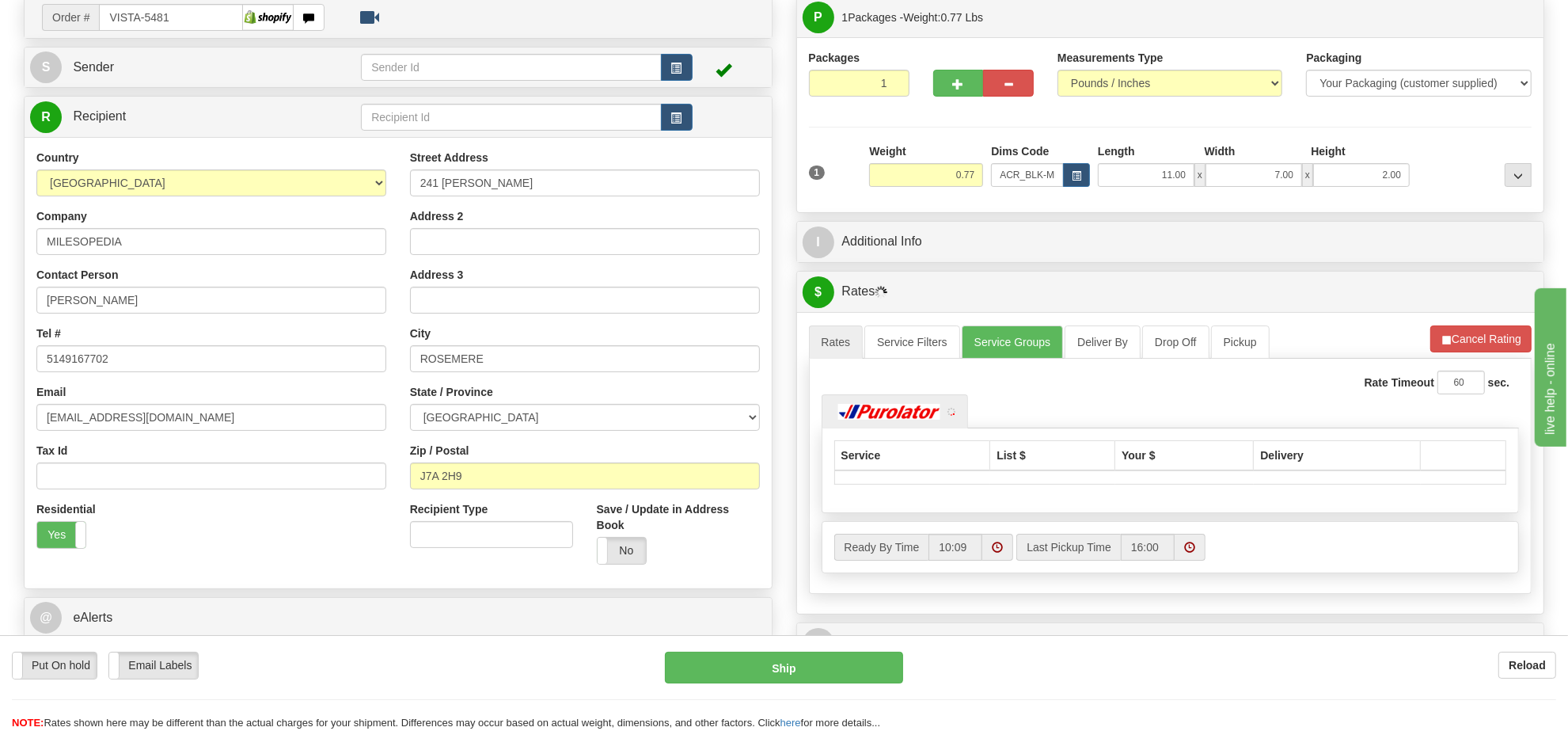
scroll to position [124, 0]
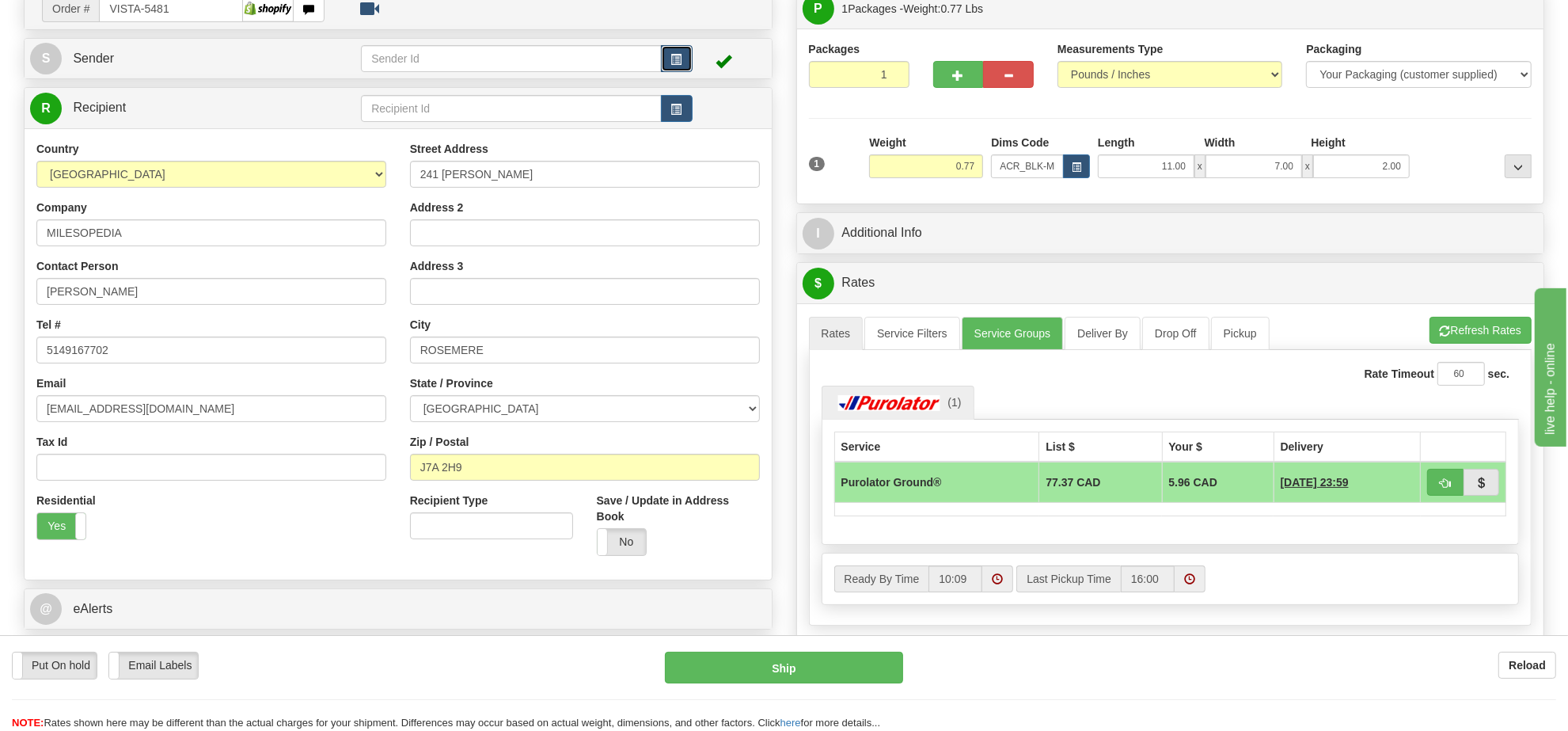
click at [665, 60] on button "button" at bounding box center [676, 59] width 32 height 27
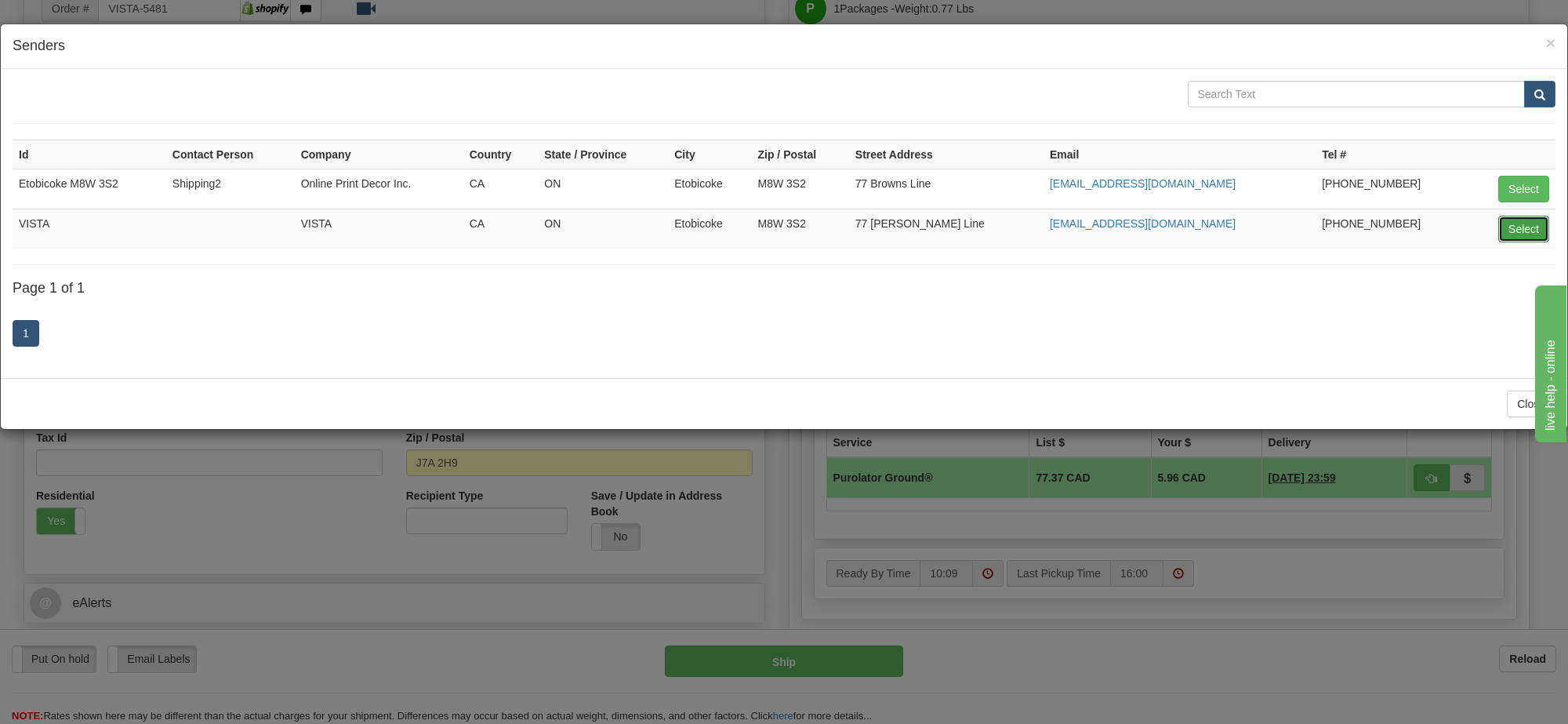
click at [1524, 224] on button "Select" at bounding box center [1524, 229] width 51 height 27
type input "VISTA"
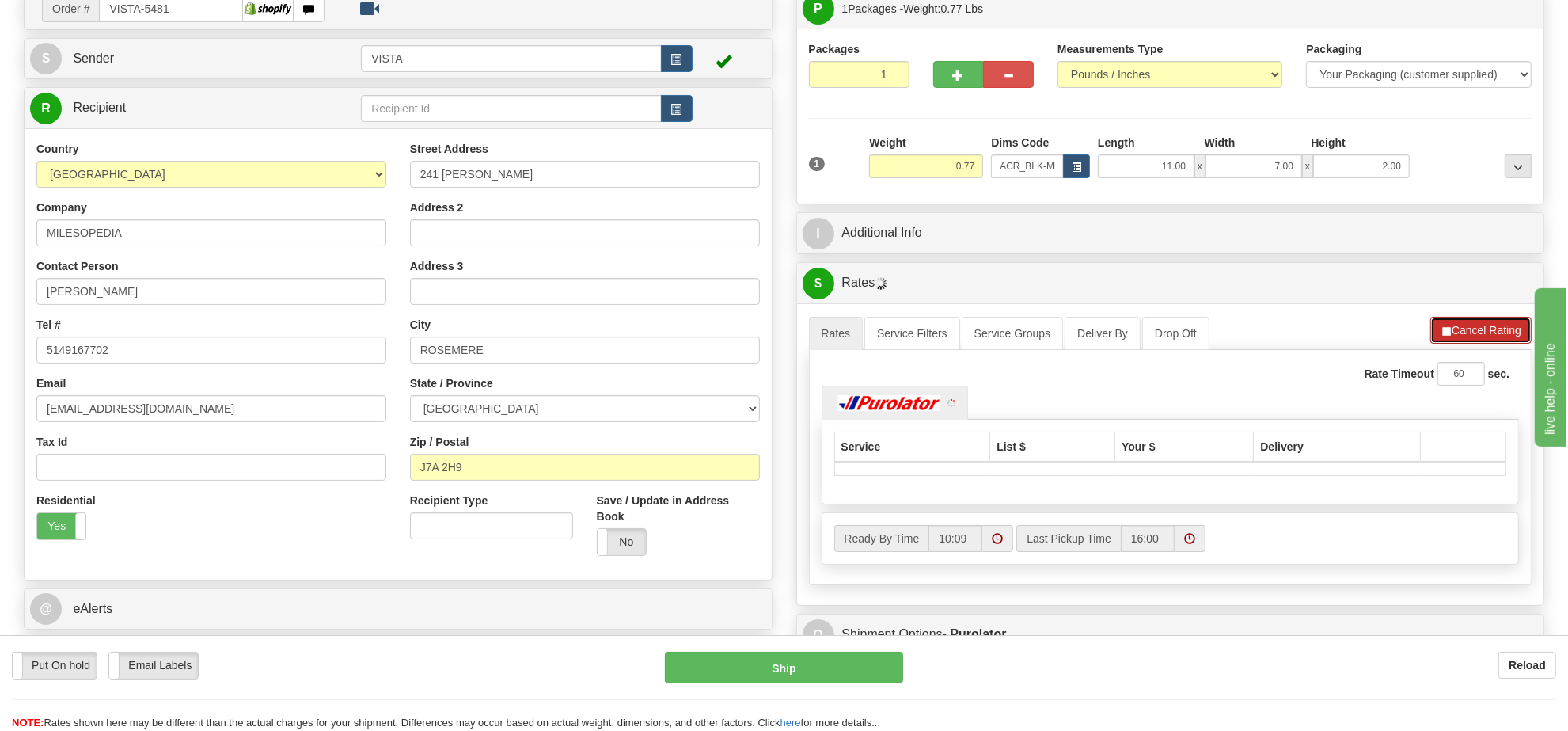
click at [1469, 329] on button "Cancel Rating" at bounding box center [1481, 330] width 101 height 27
click at [1469, 329] on button "Refresh Rates" at bounding box center [1481, 330] width 102 height 27
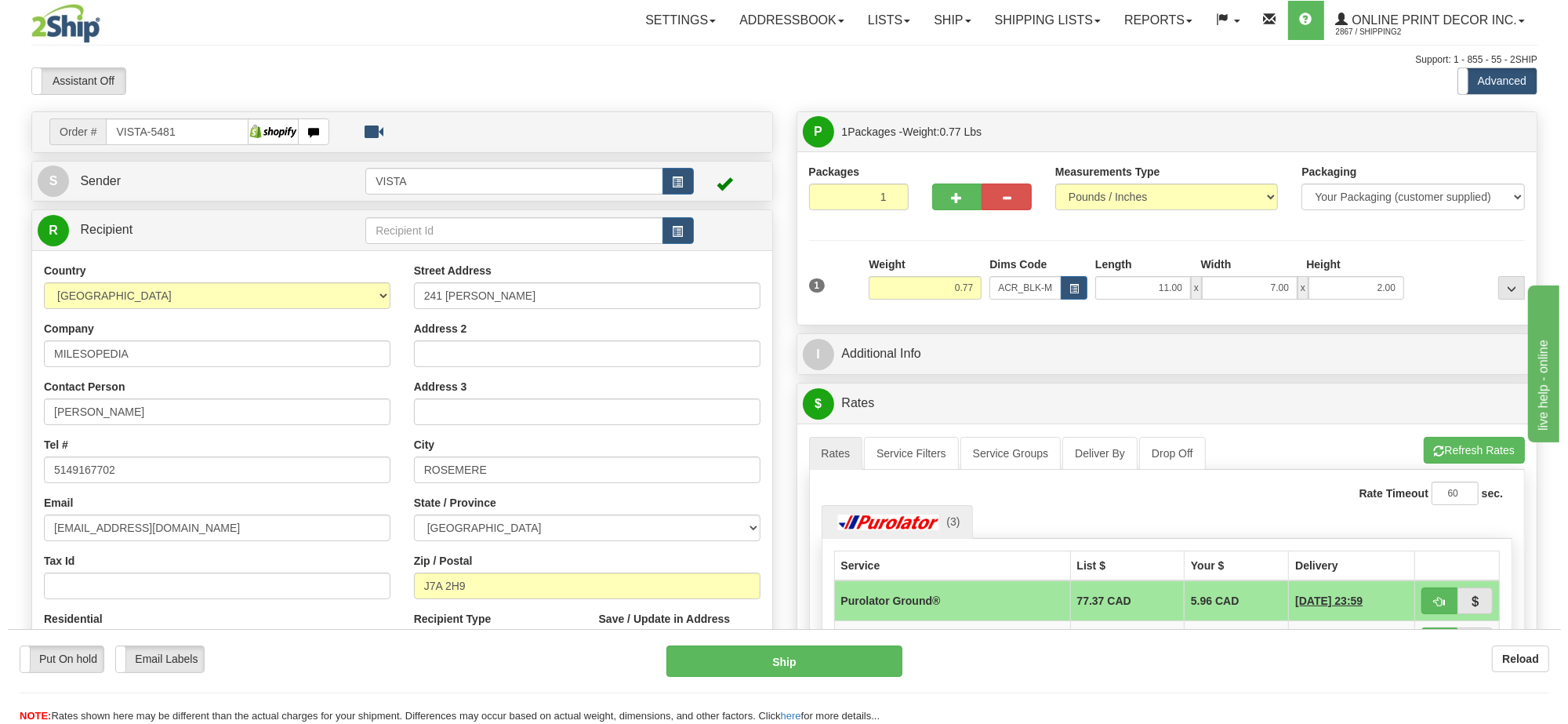
scroll to position [196, 0]
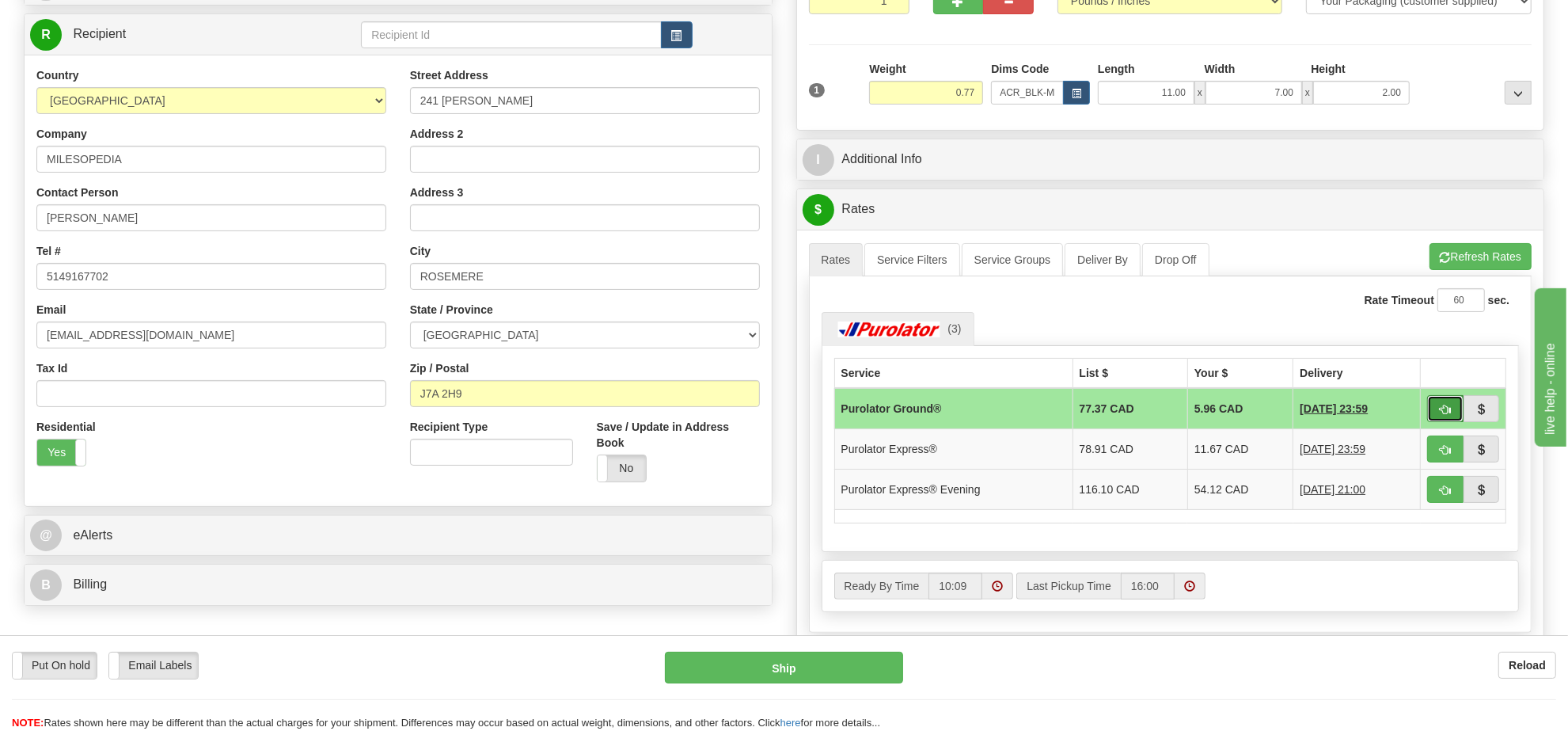
click at [1437, 407] on button "button" at bounding box center [1445, 408] width 36 height 27
type input "260"
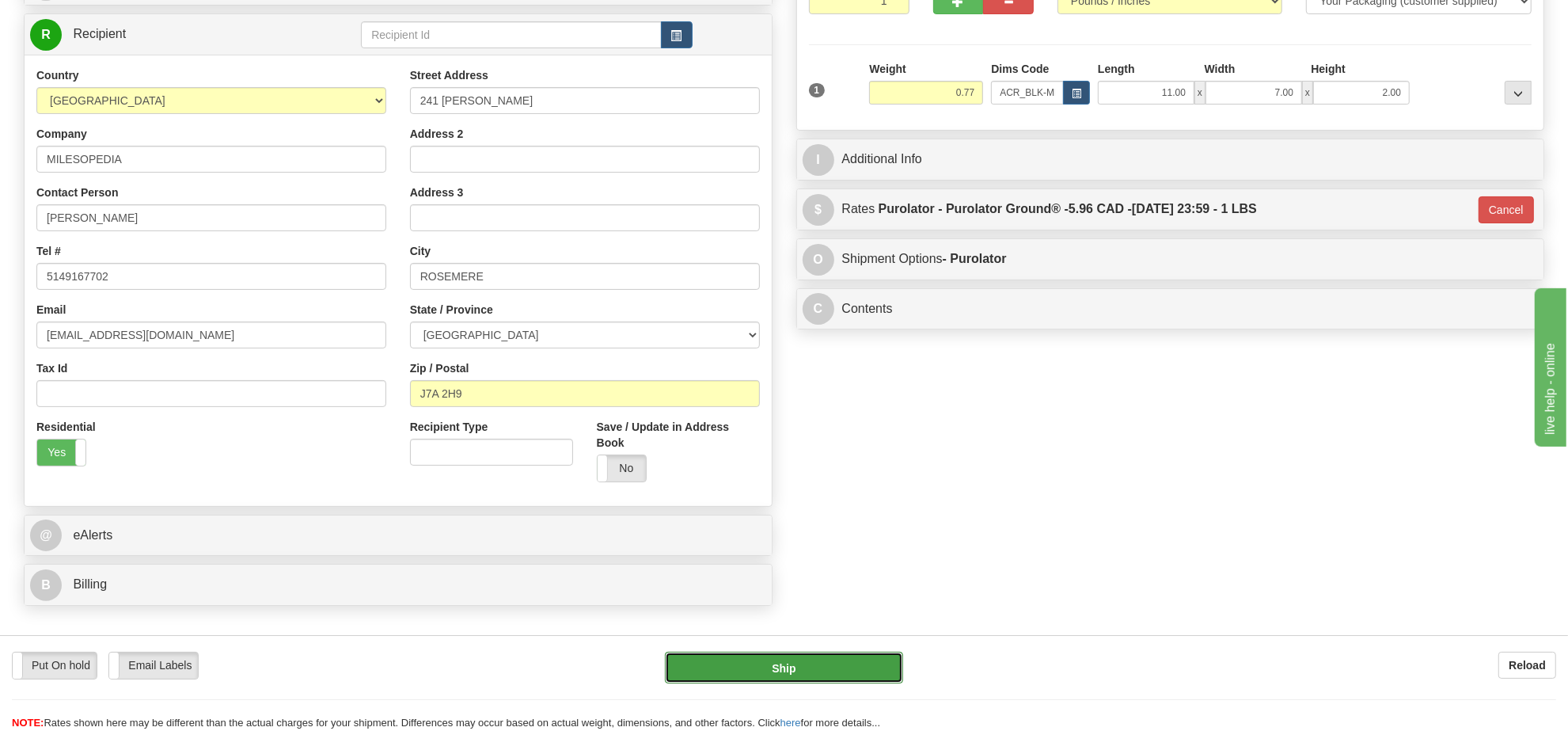
click at [802, 672] on button "Ship" at bounding box center [784, 667] width 238 height 32
